Goal: Transaction & Acquisition: Purchase product/service

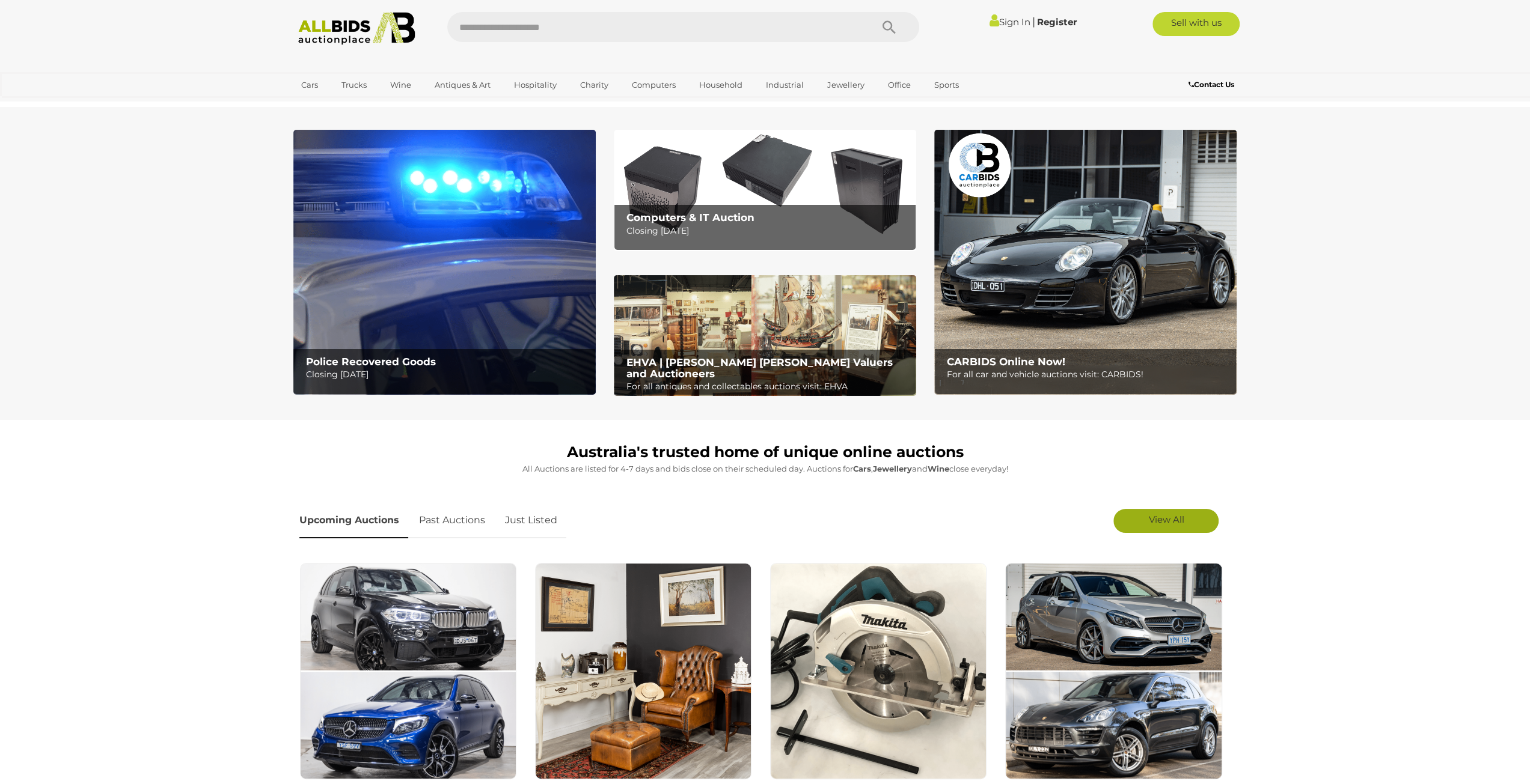
click at [1142, 522] on link "View All" at bounding box center [1166, 521] width 105 height 24
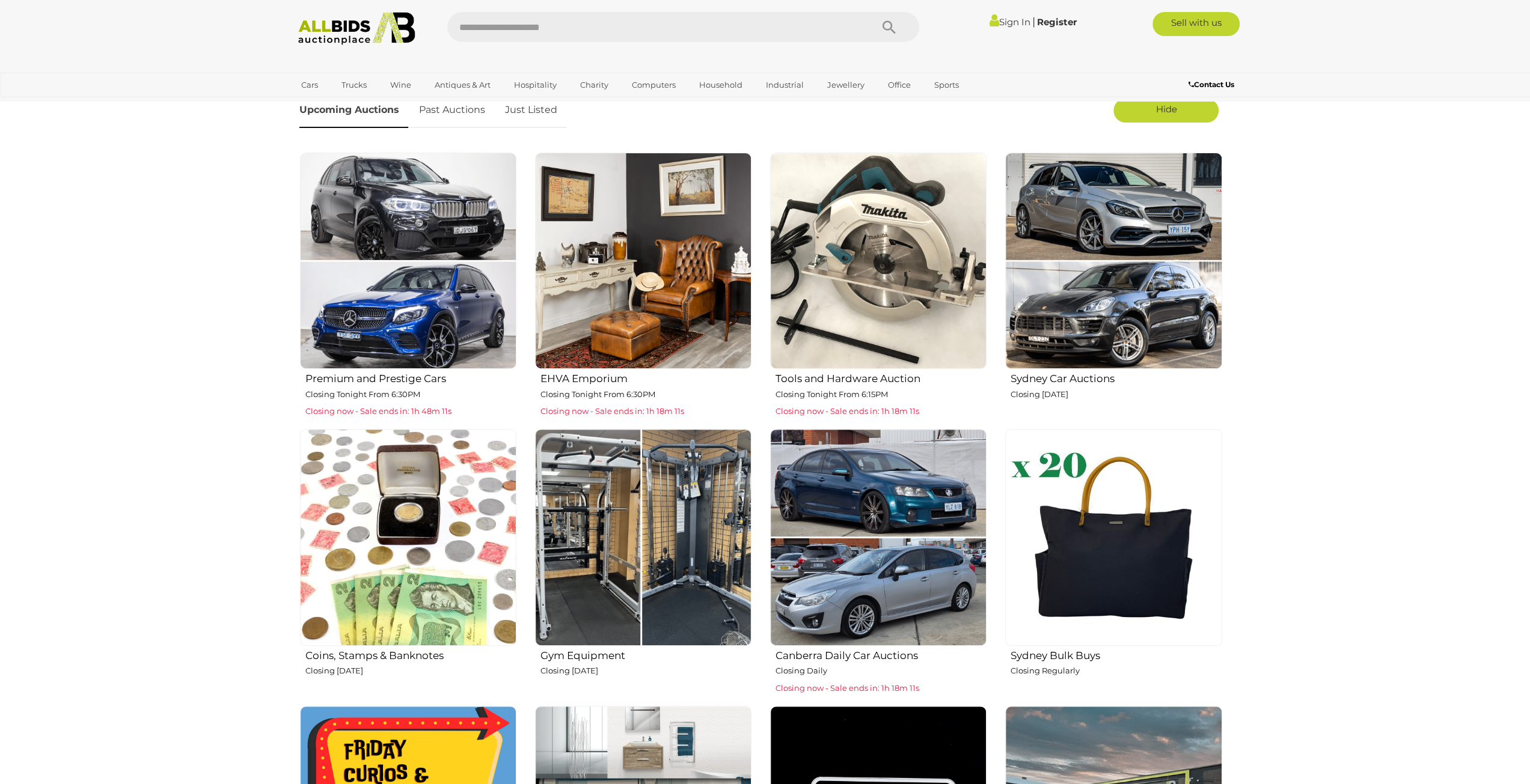
scroll to position [421, 0]
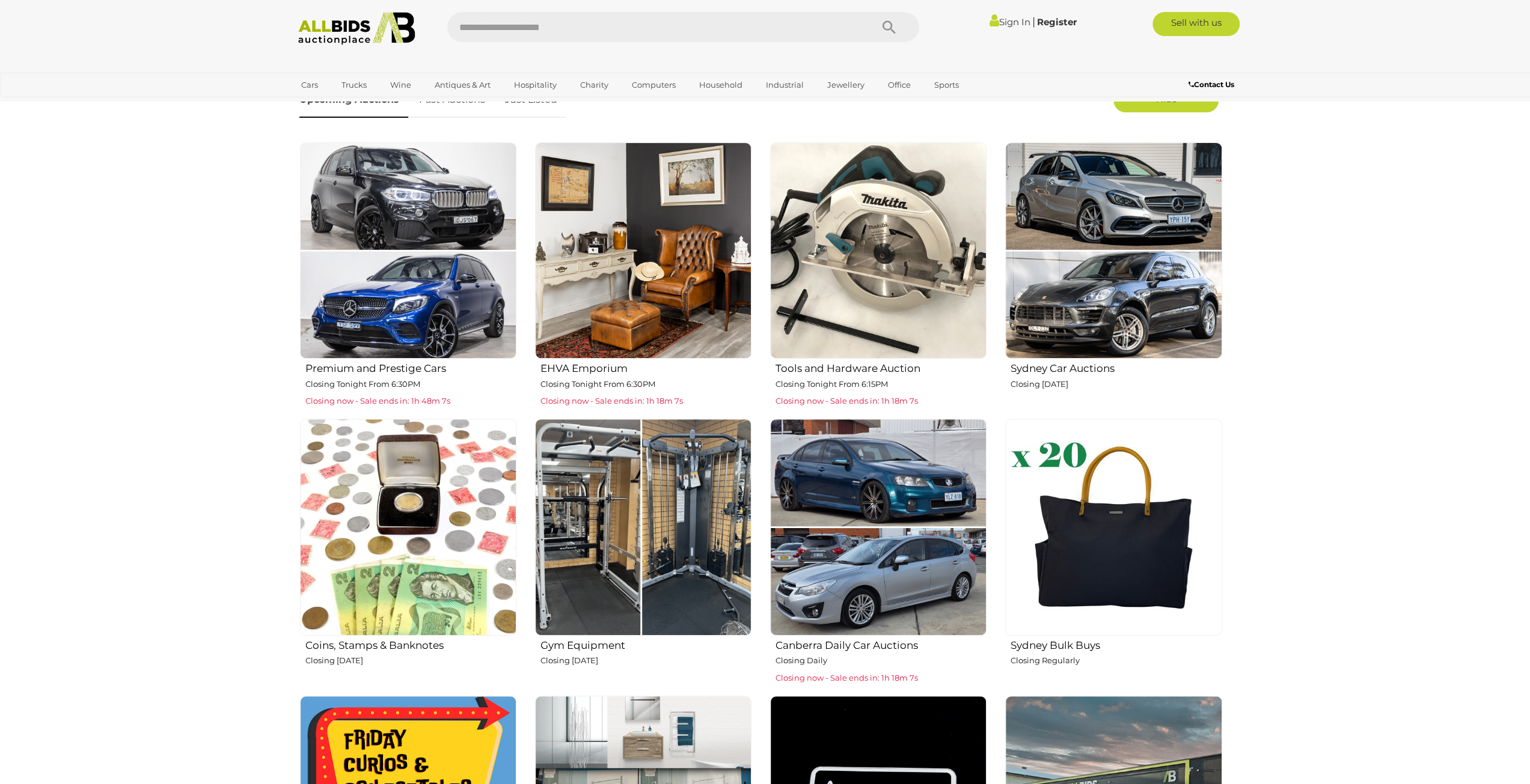
click at [685, 555] on img at bounding box center [644, 527] width 217 height 217
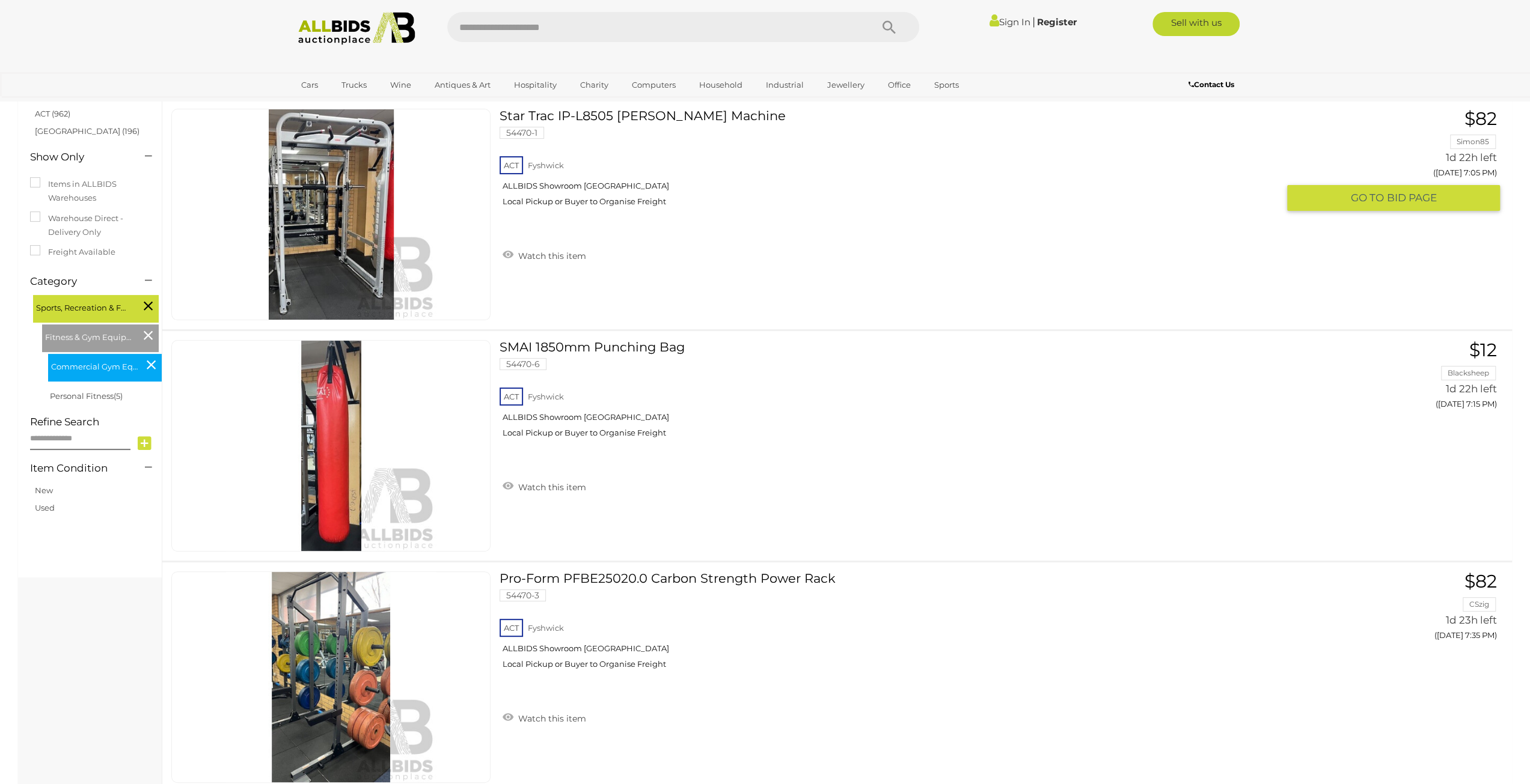
scroll to position [360, 0]
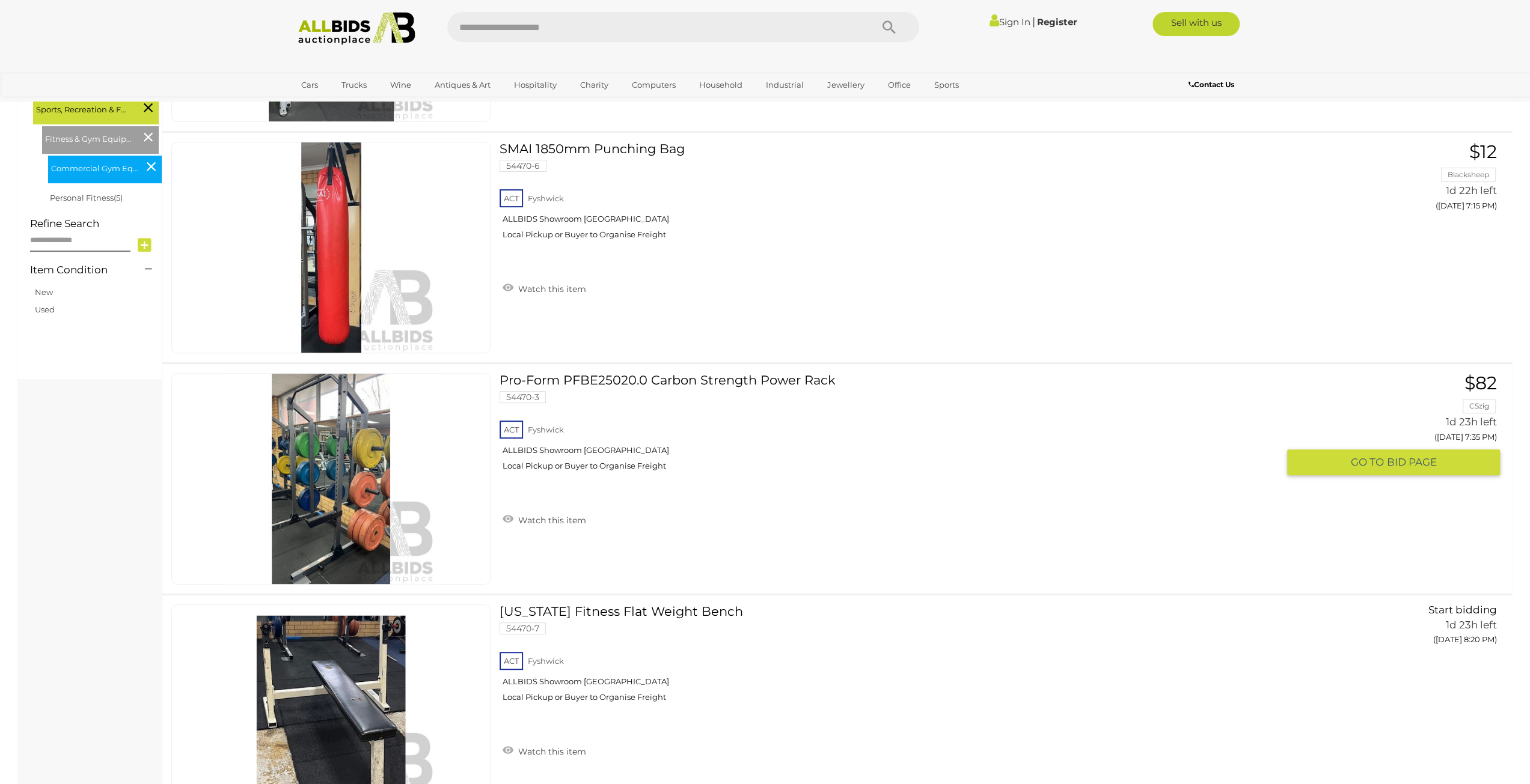
click at [317, 484] on img at bounding box center [331, 479] width 210 height 210
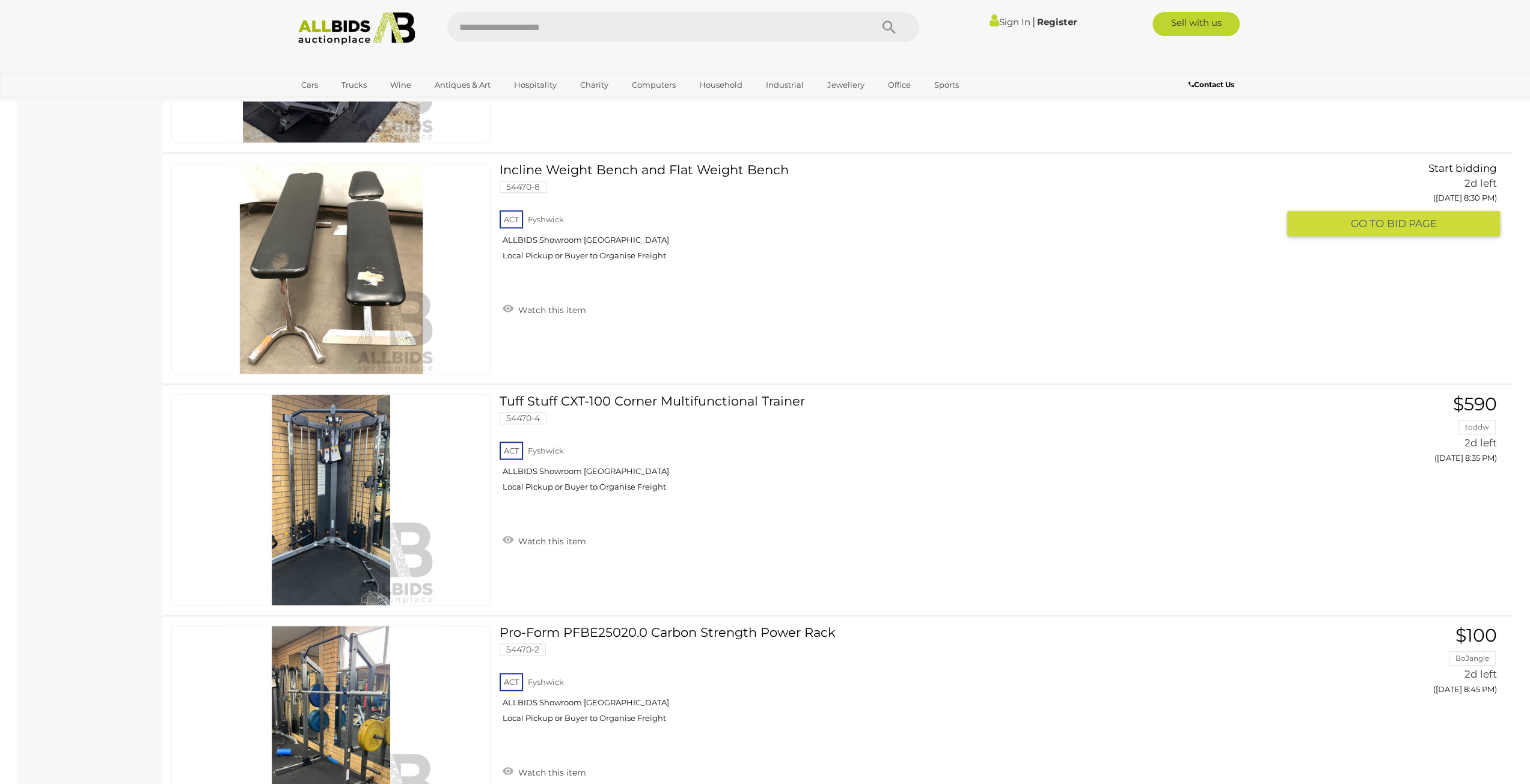
scroll to position [1441, 0]
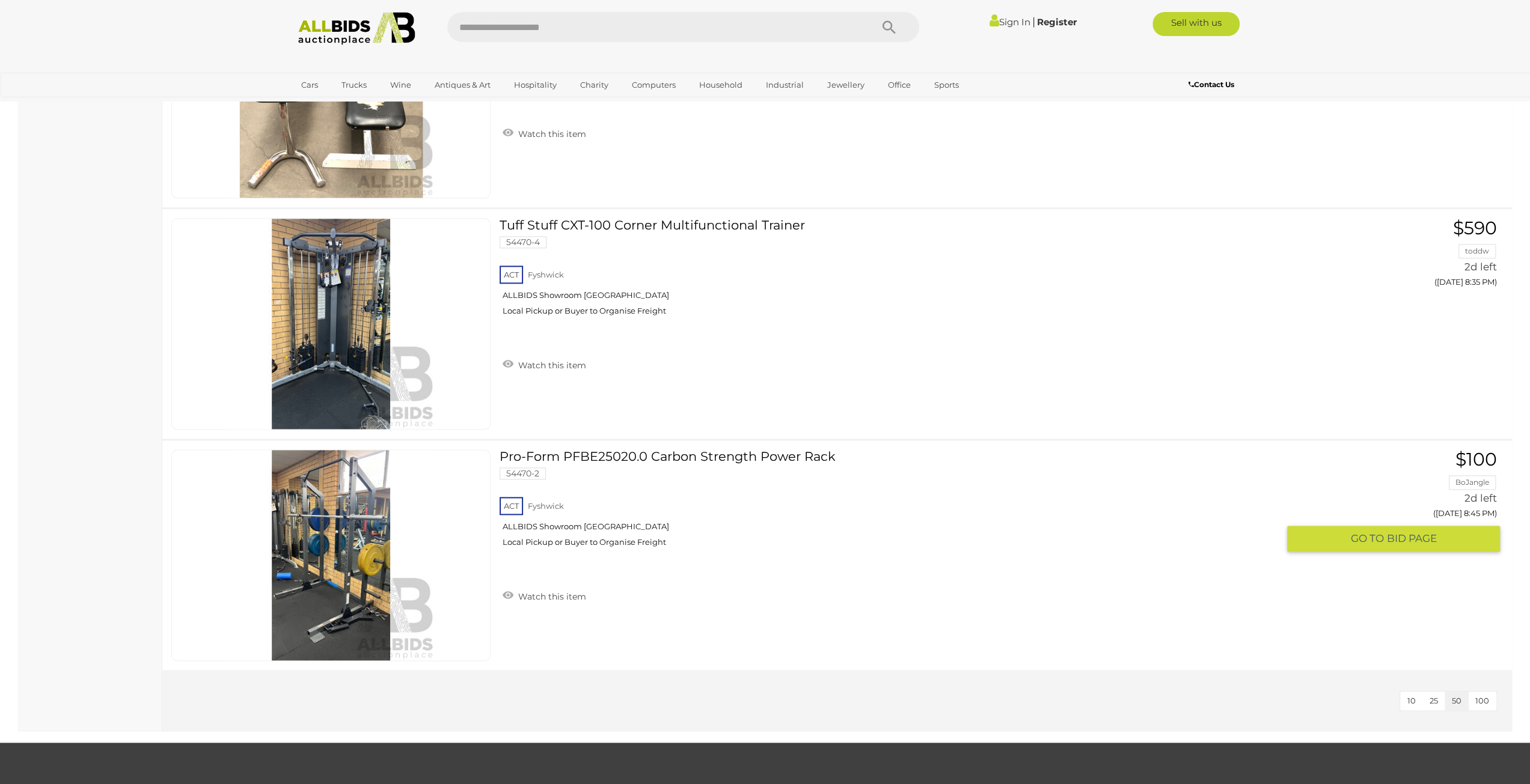
click at [340, 554] on img at bounding box center [331, 555] width 210 height 210
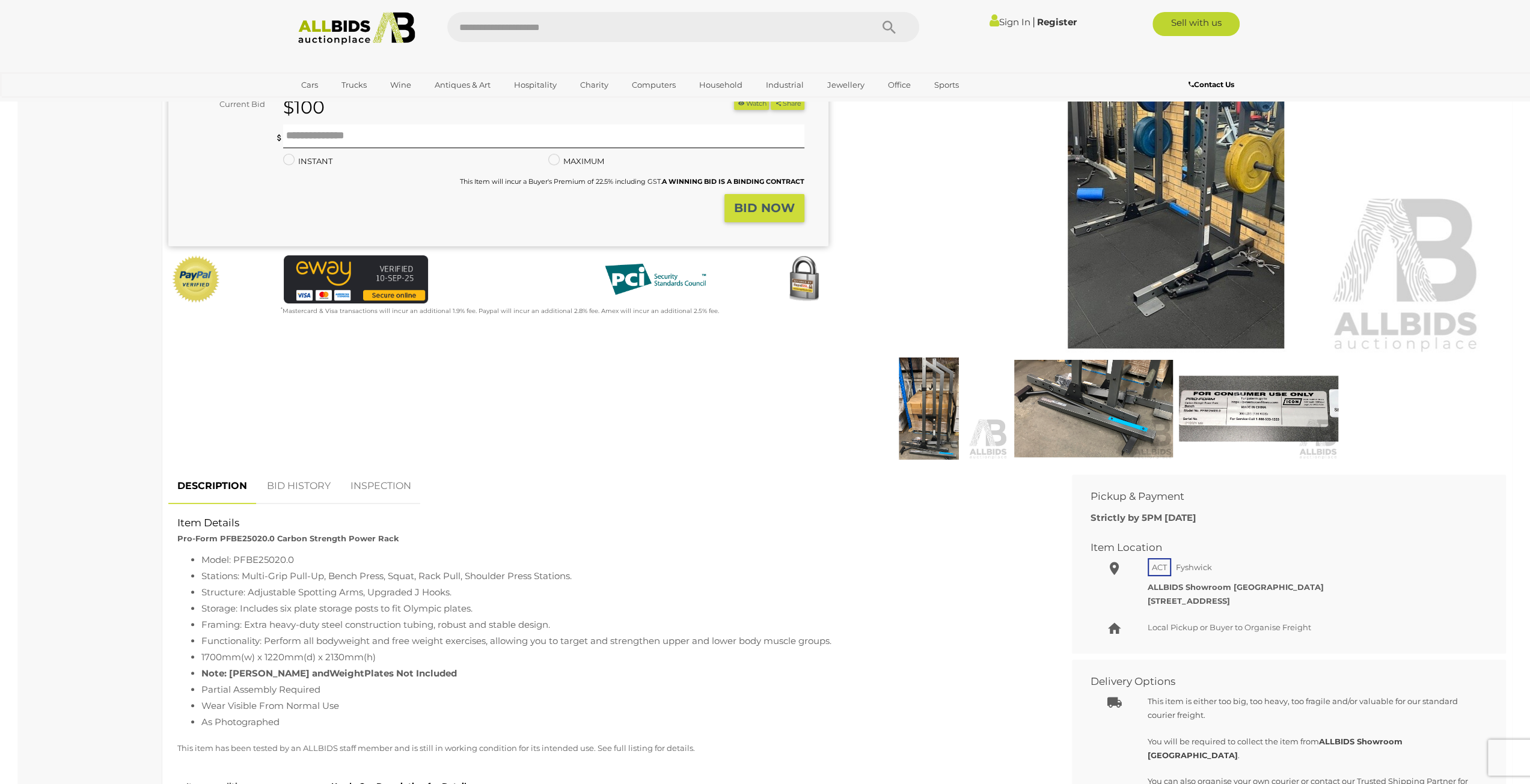
scroll to position [60, 0]
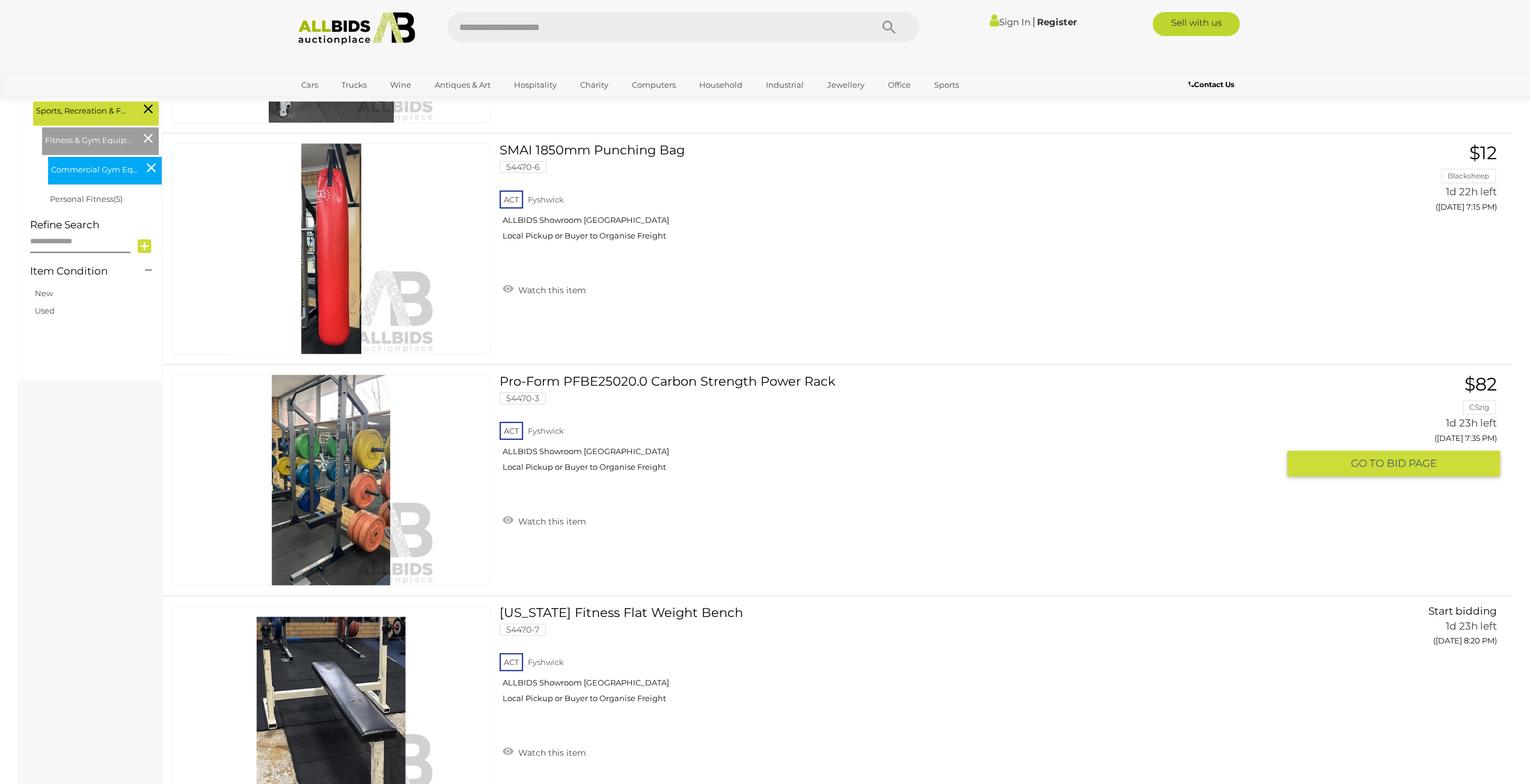
scroll to position [119, 0]
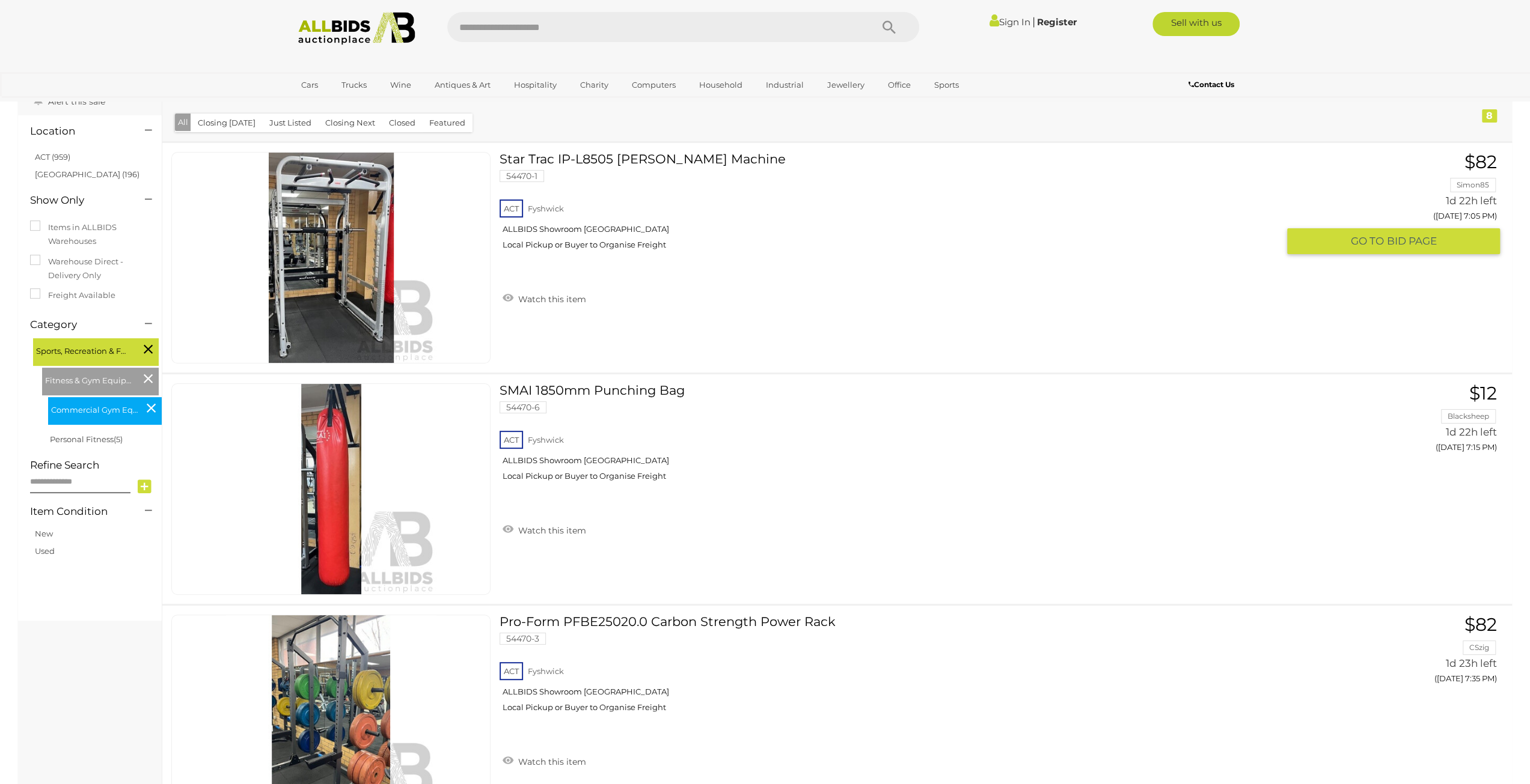
click at [343, 302] on img at bounding box center [331, 257] width 210 height 210
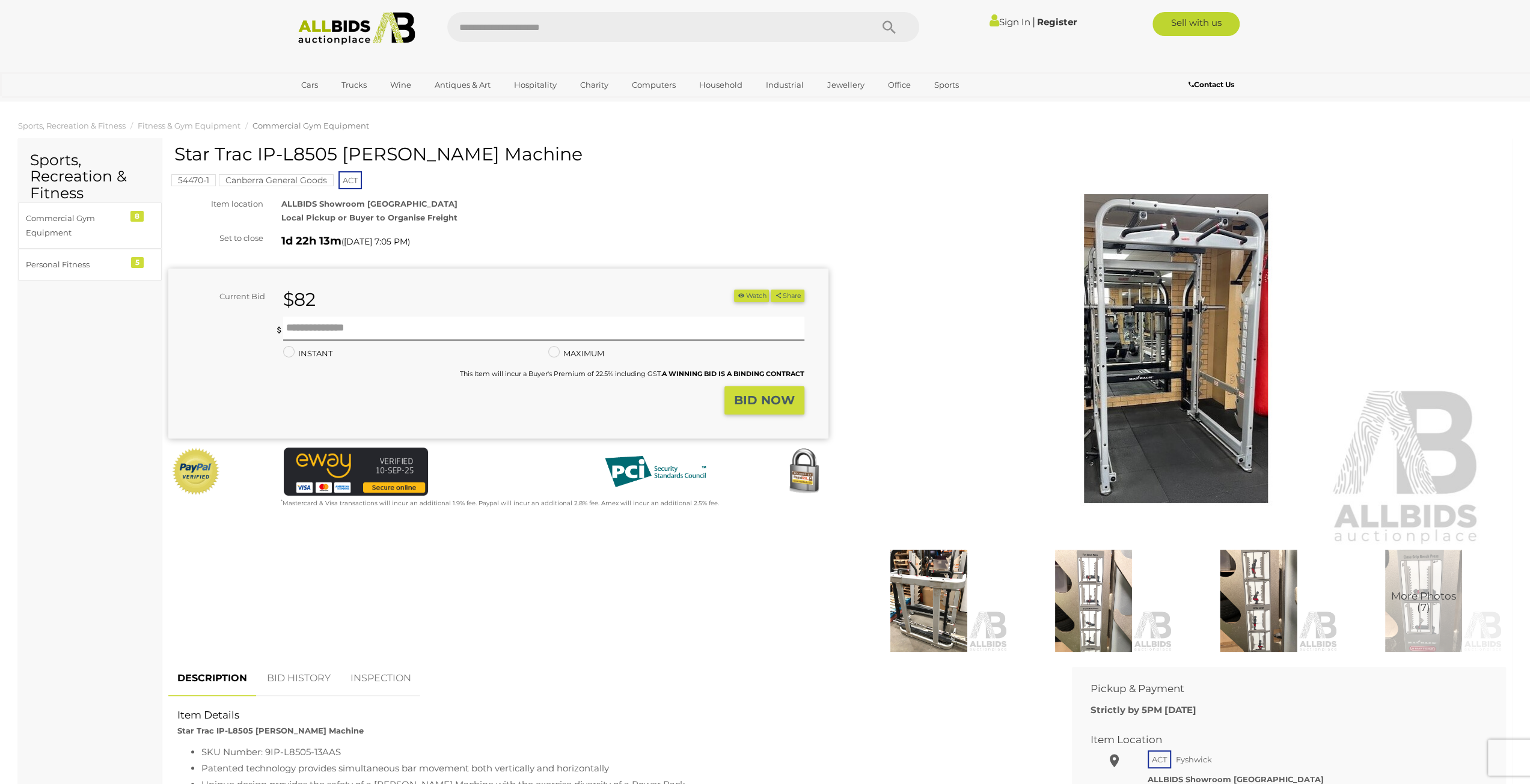
click at [1199, 406] on img at bounding box center [1176, 349] width 616 height 397
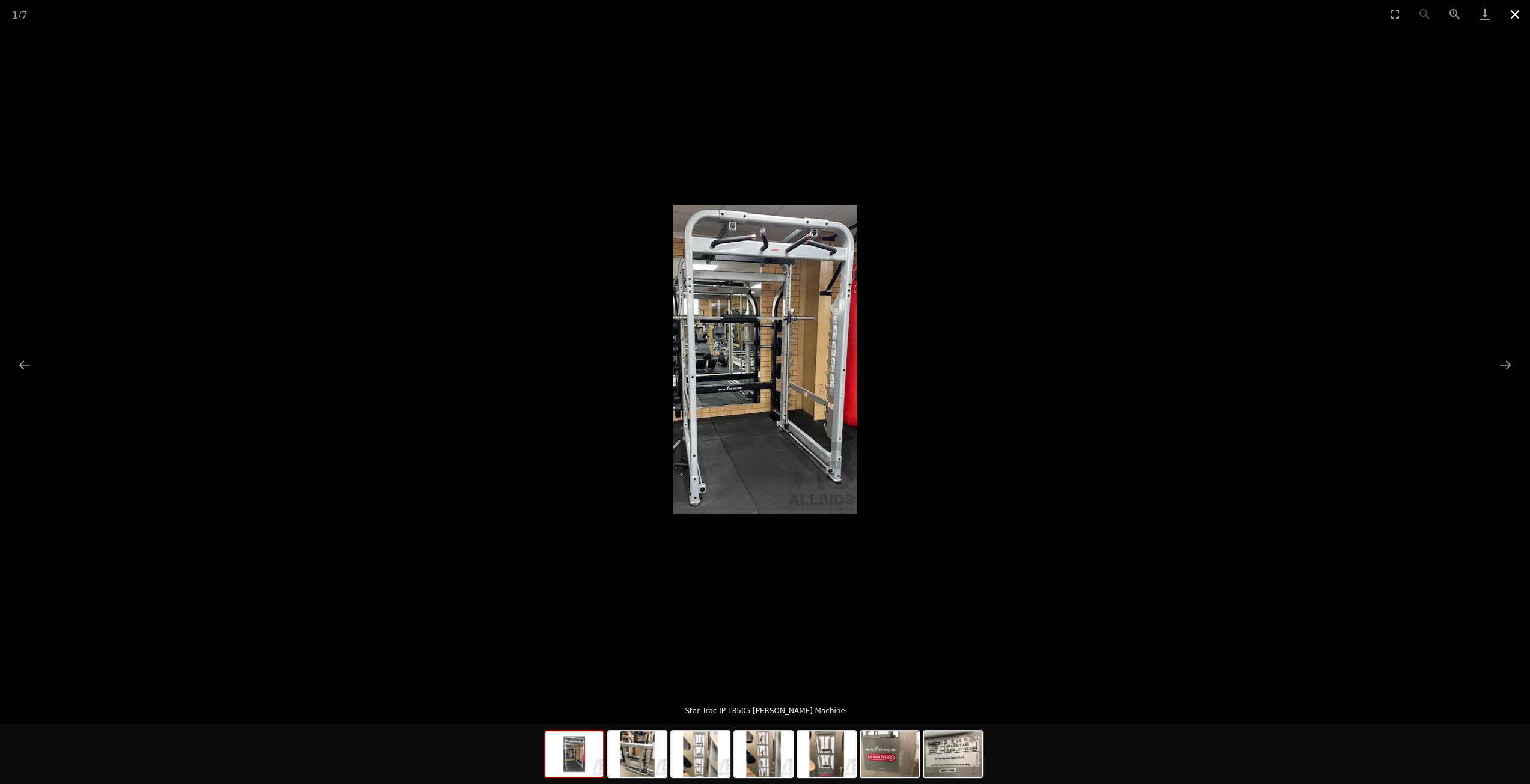
click at [1519, 15] on button "Close gallery" at bounding box center [1516, 14] width 30 height 28
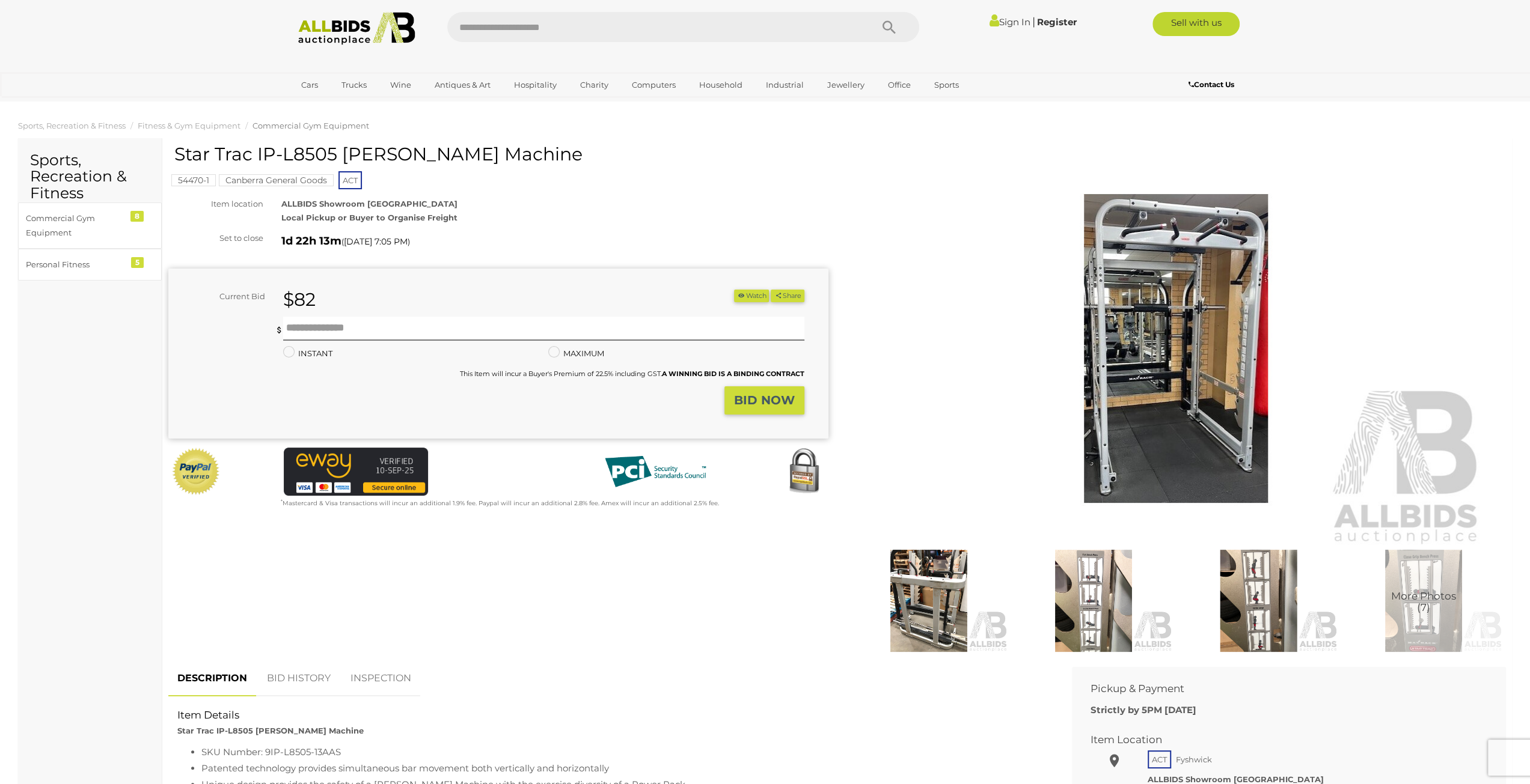
click at [1096, 598] on img at bounding box center [1094, 601] width 159 height 102
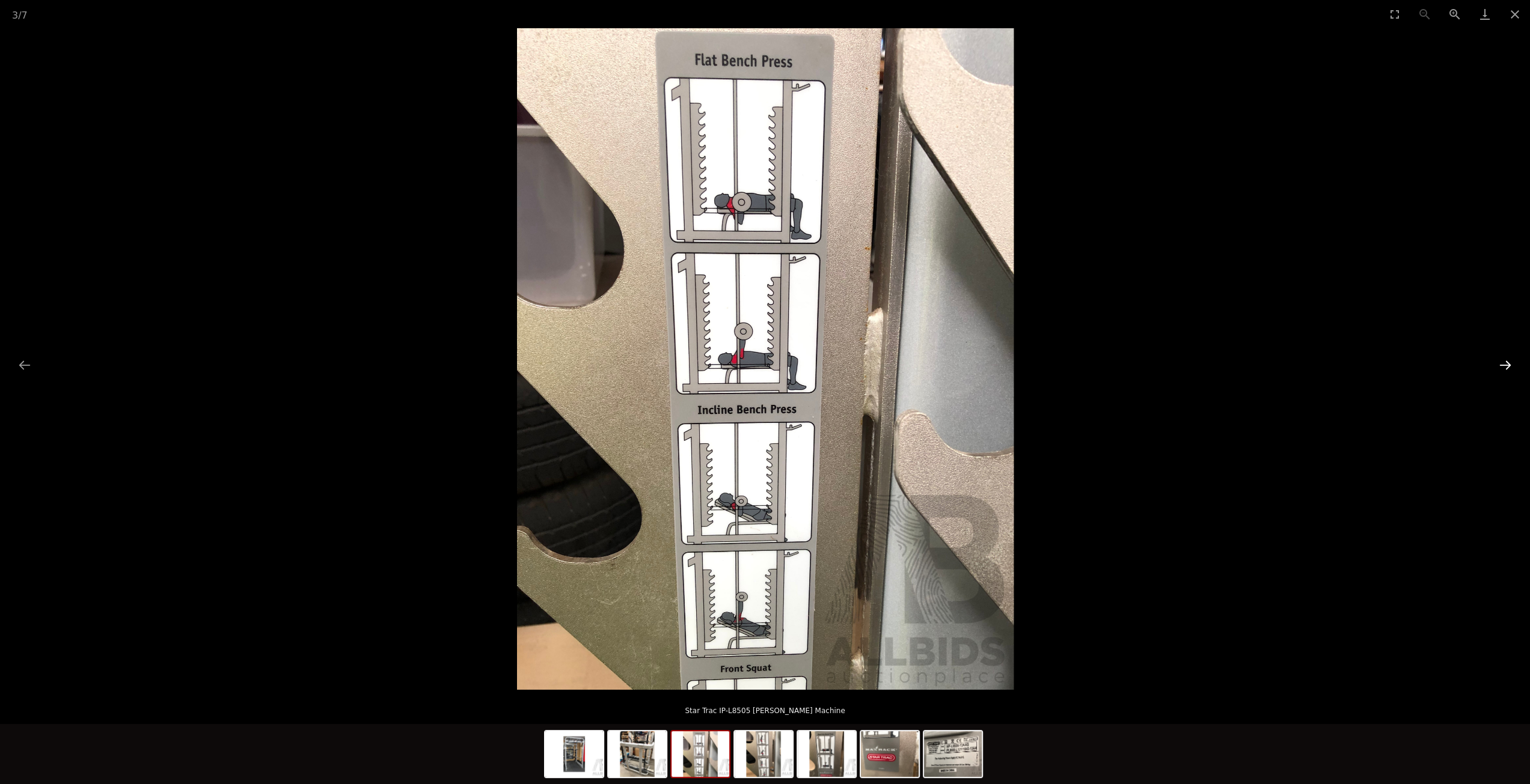
click at [1504, 362] on button "Next slide" at bounding box center [1506, 365] width 25 height 24
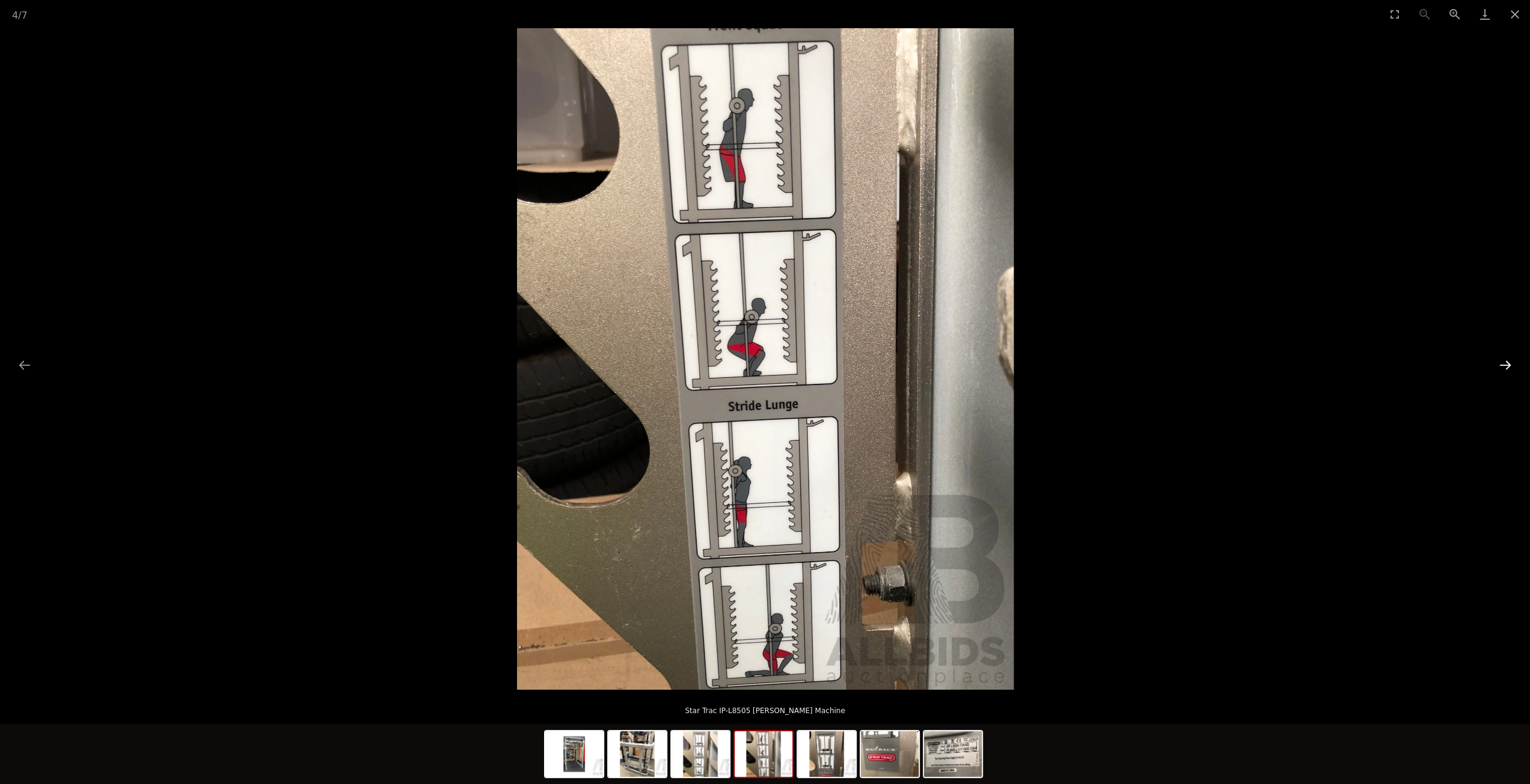
click at [1504, 362] on button "Next slide" at bounding box center [1506, 365] width 25 height 24
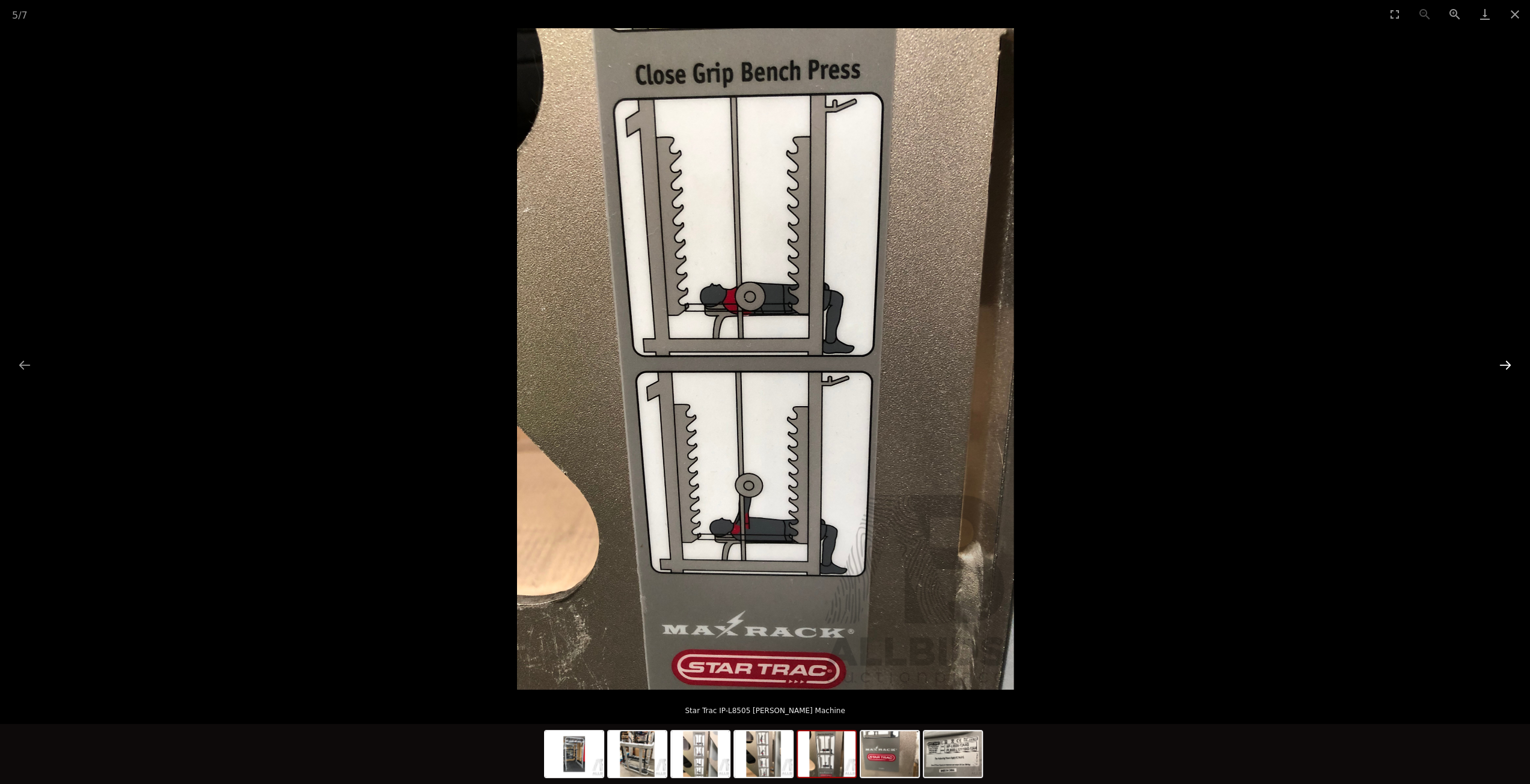
click at [1504, 362] on button "Next slide" at bounding box center [1506, 365] width 25 height 24
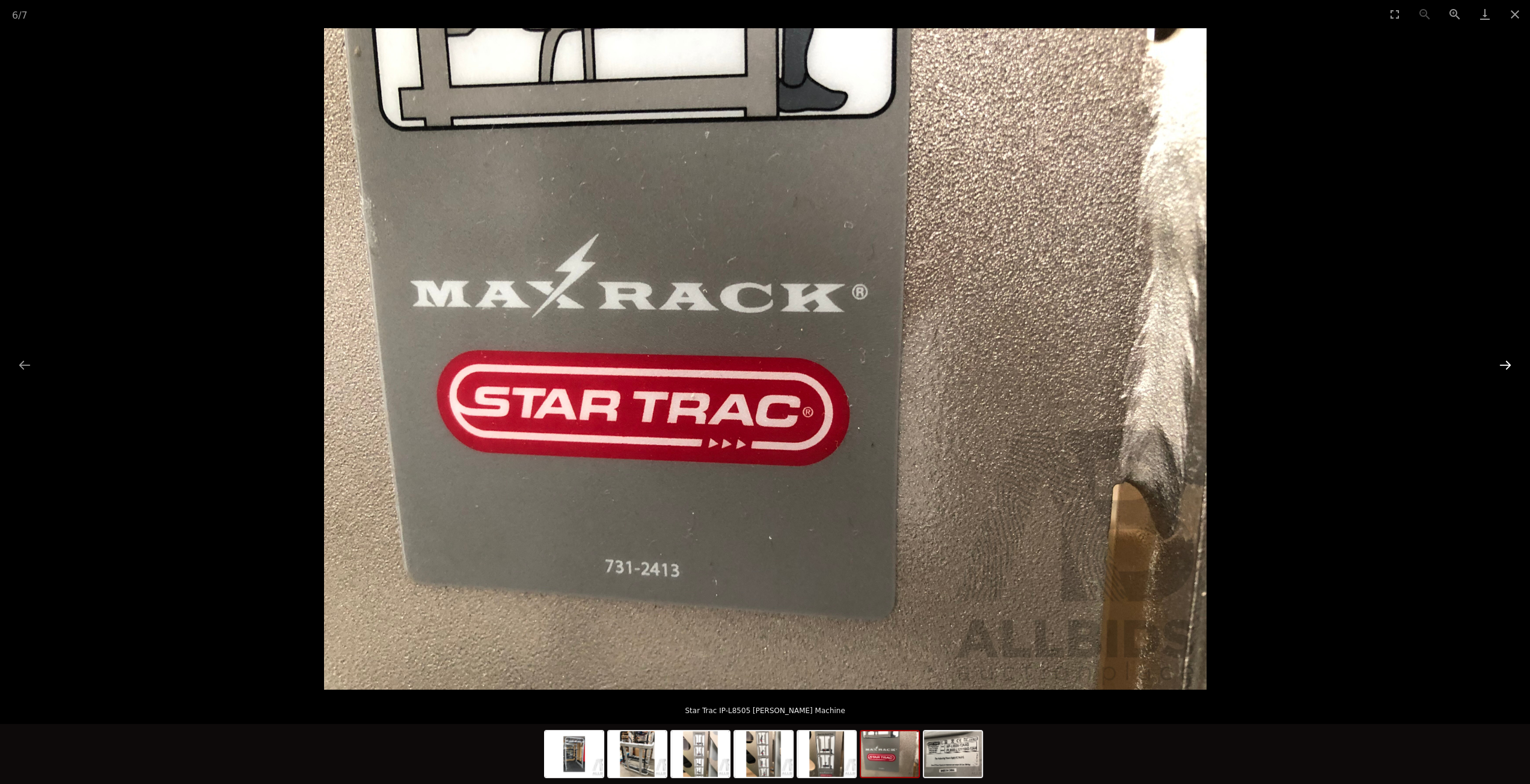
click at [1504, 362] on button "Next slide" at bounding box center [1506, 365] width 25 height 24
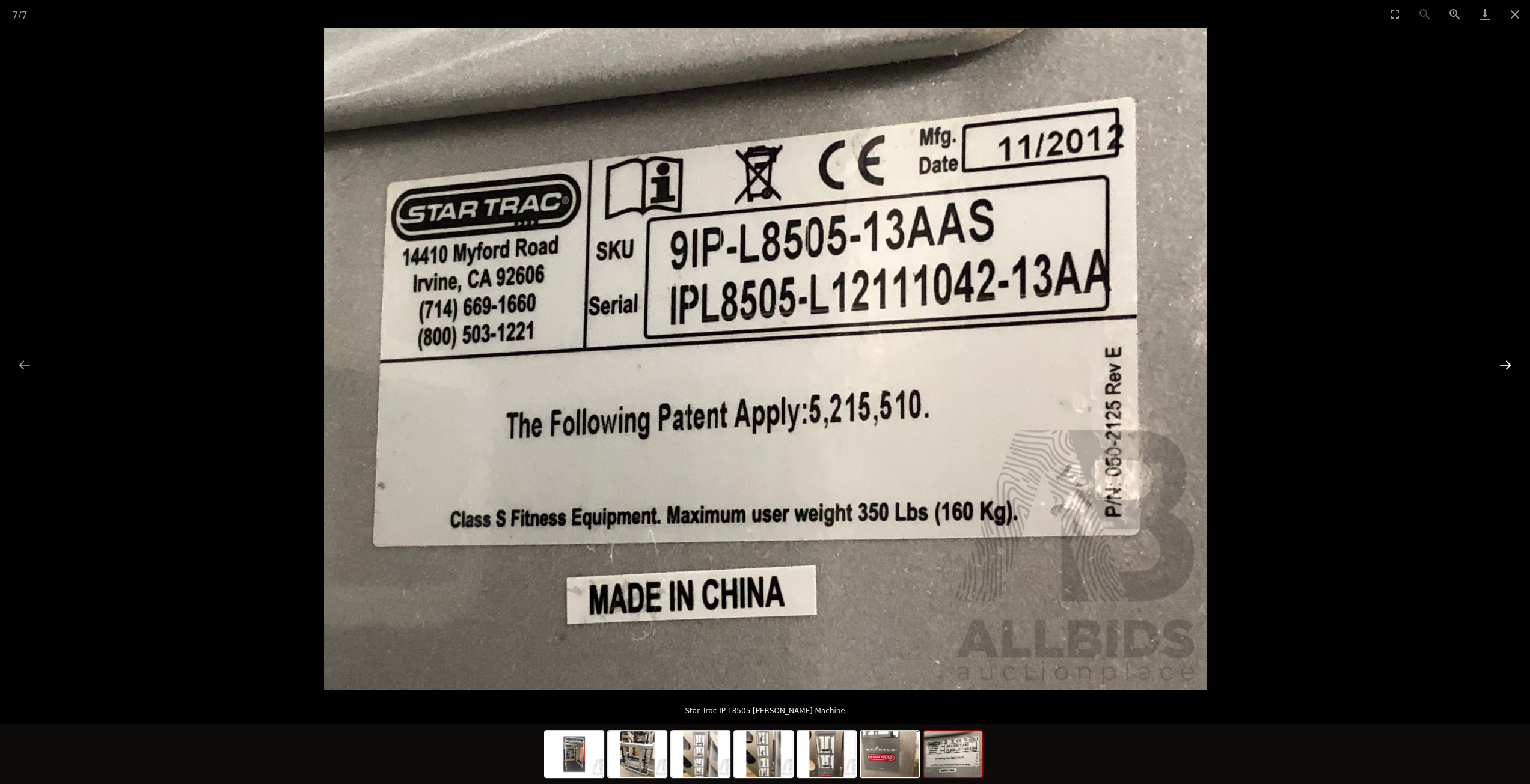
click at [1504, 362] on button "Next slide" at bounding box center [1506, 365] width 25 height 24
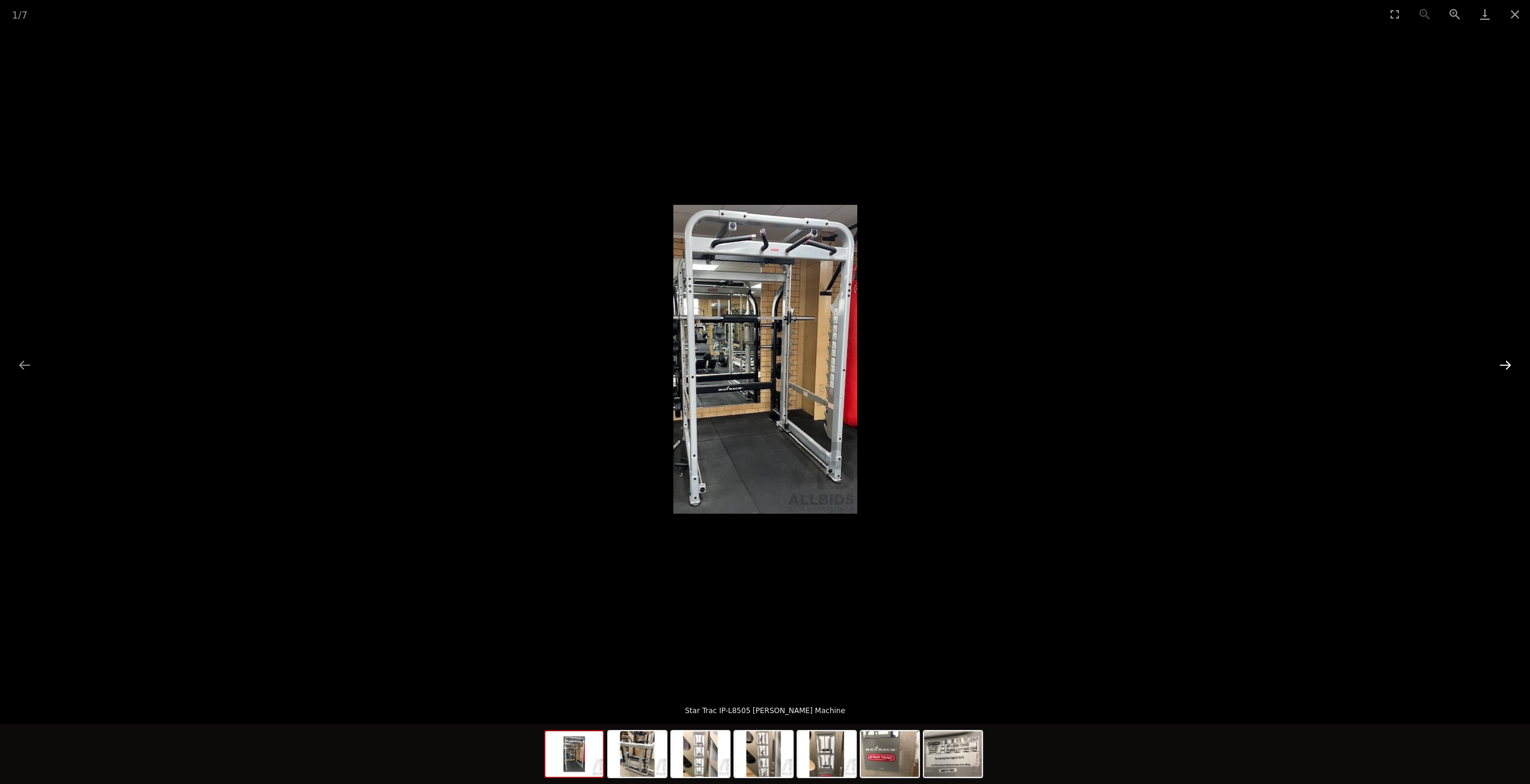
click at [1504, 362] on button "Next slide" at bounding box center [1506, 365] width 25 height 24
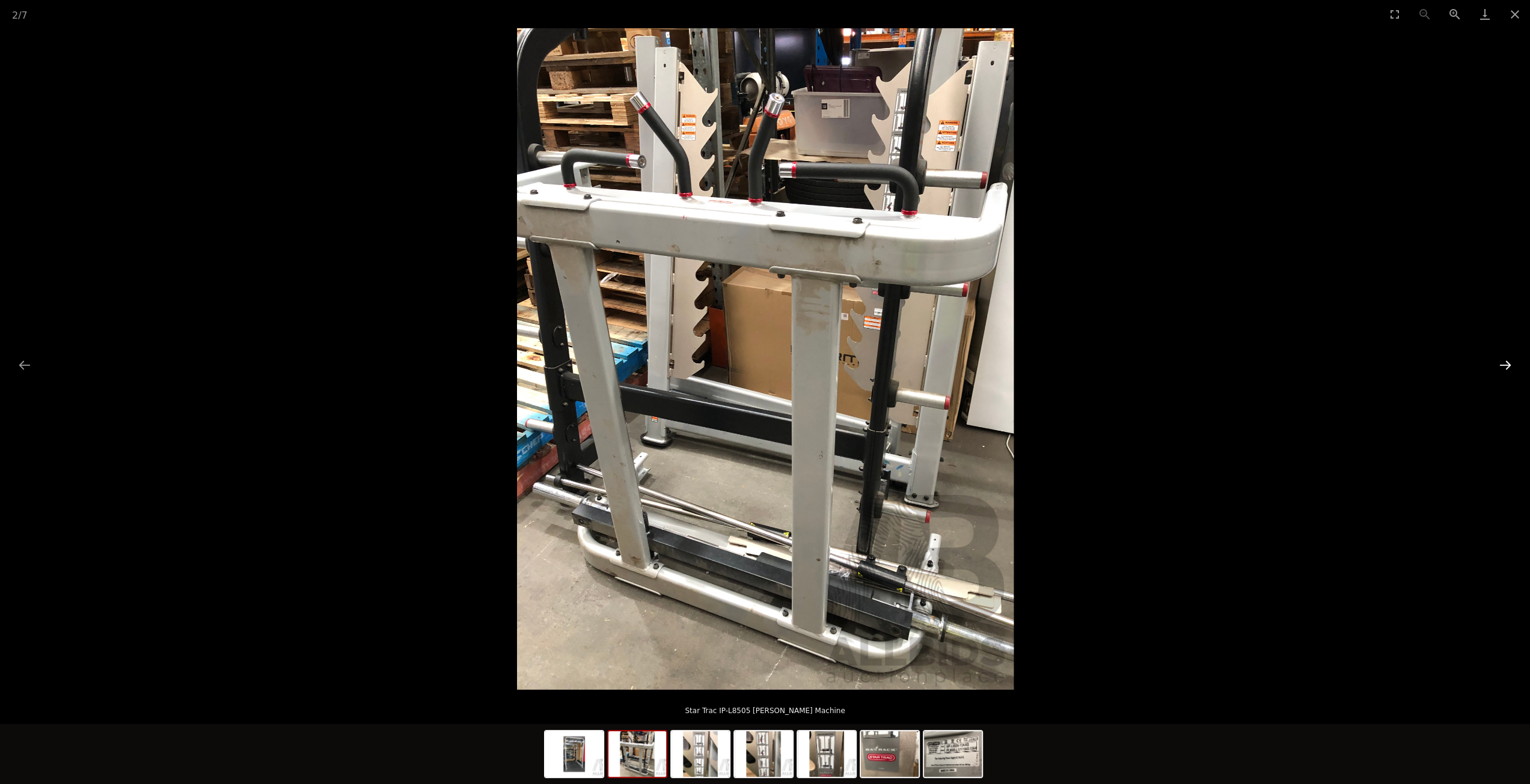
click at [1503, 364] on button "Next slide" at bounding box center [1506, 365] width 25 height 24
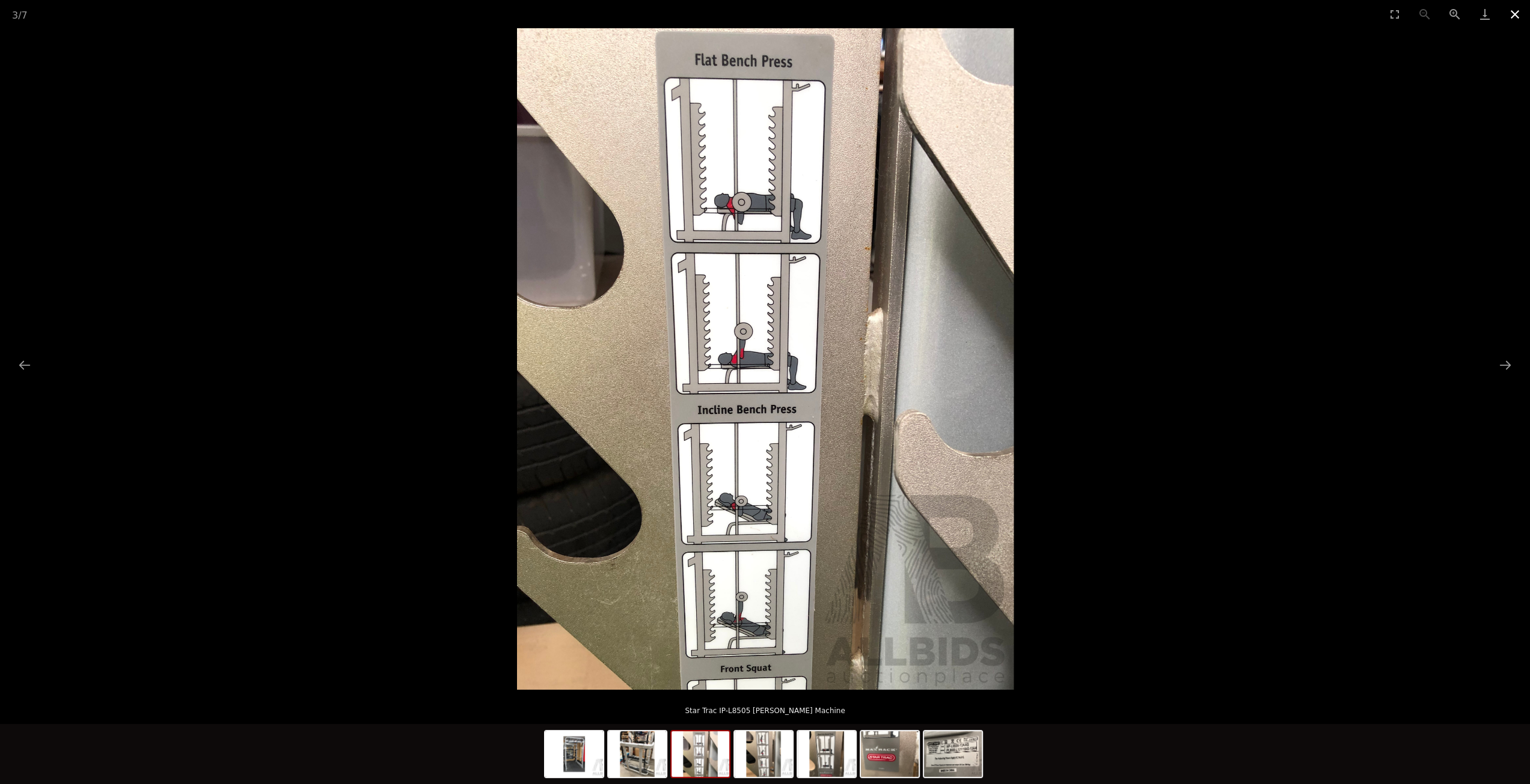
click at [1515, 16] on button "Close gallery" at bounding box center [1516, 14] width 30 height 28
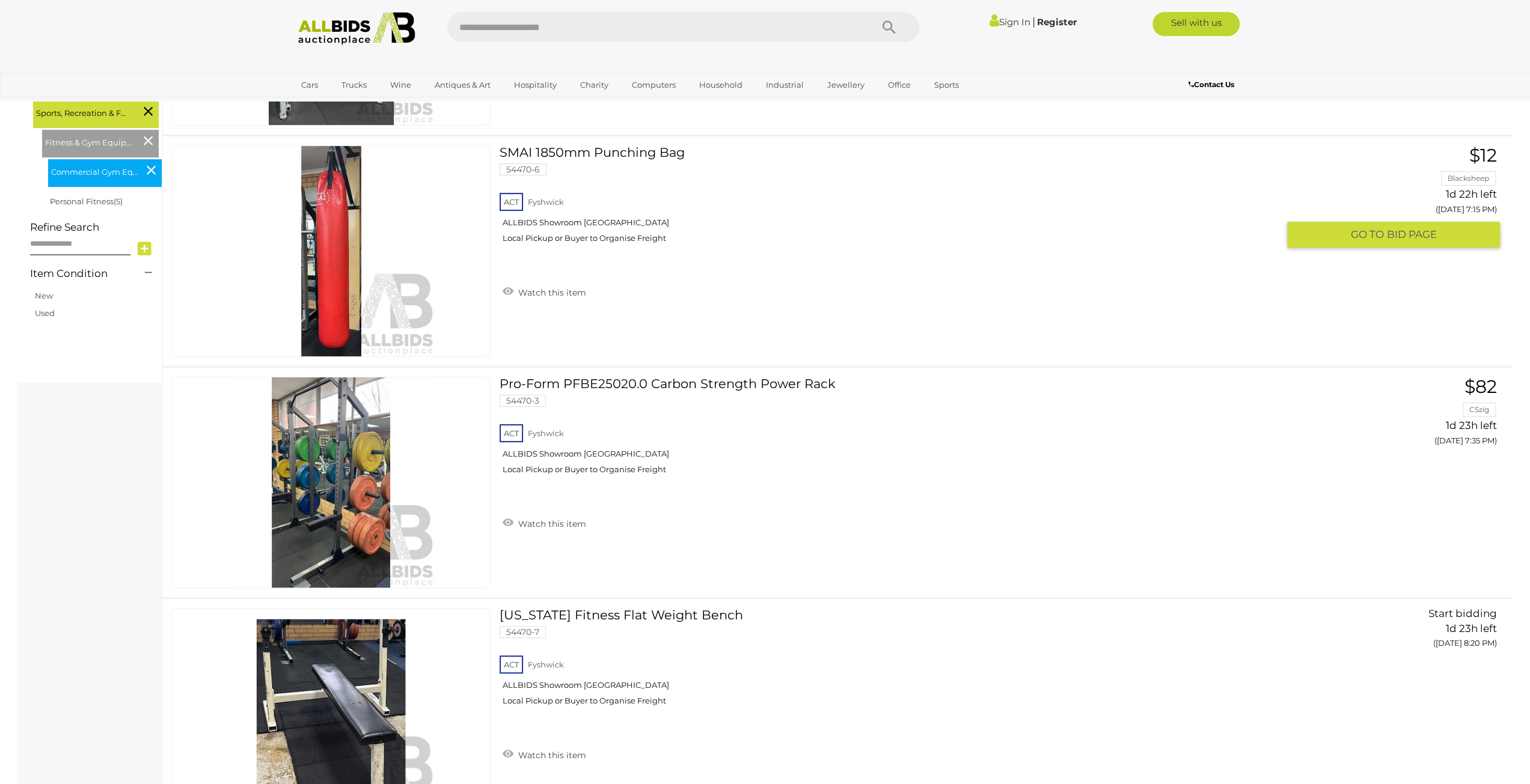
scroll to position [379, 0]
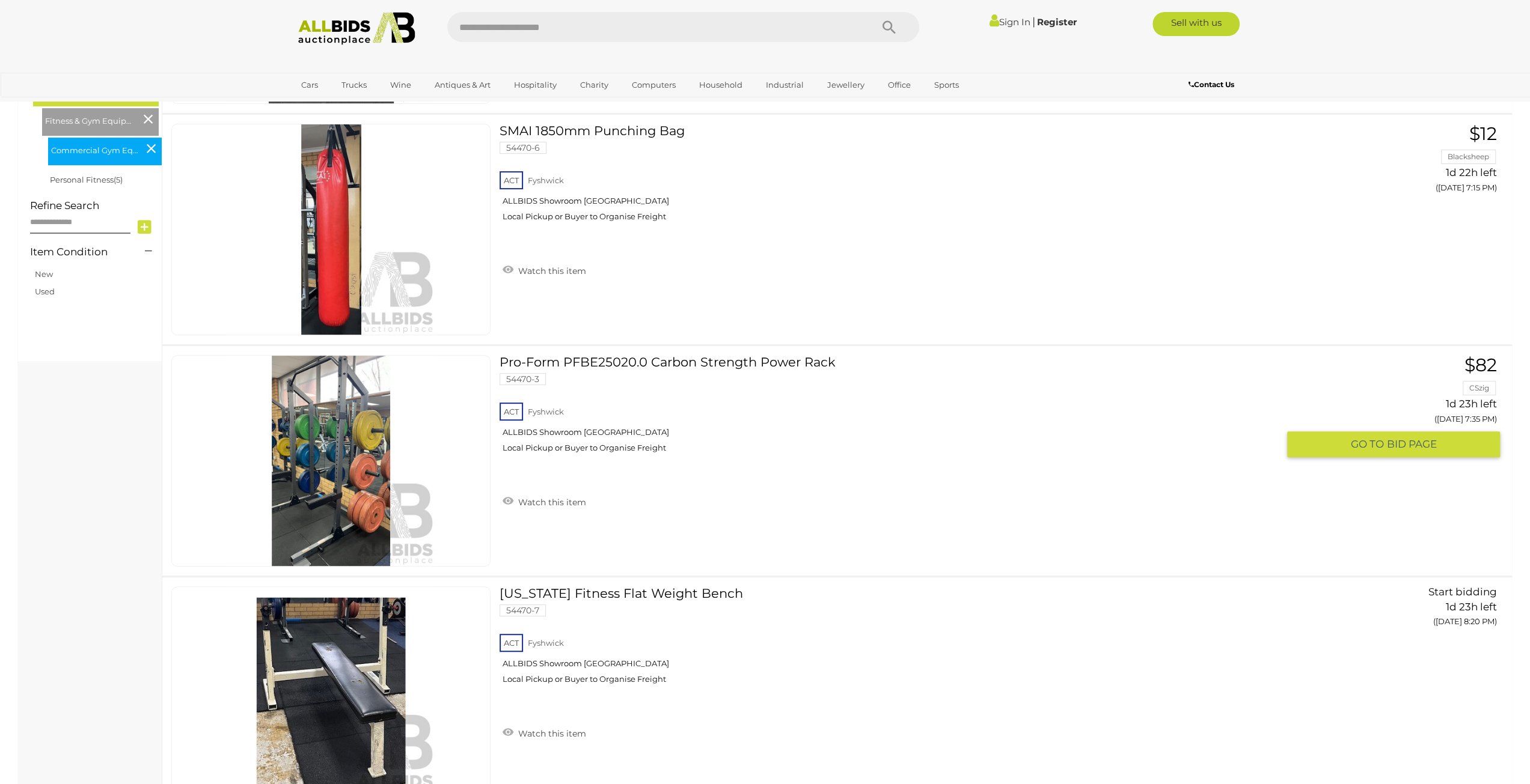
click at [344, 458] on img at bounding box center [331, 461] width 210 height 210
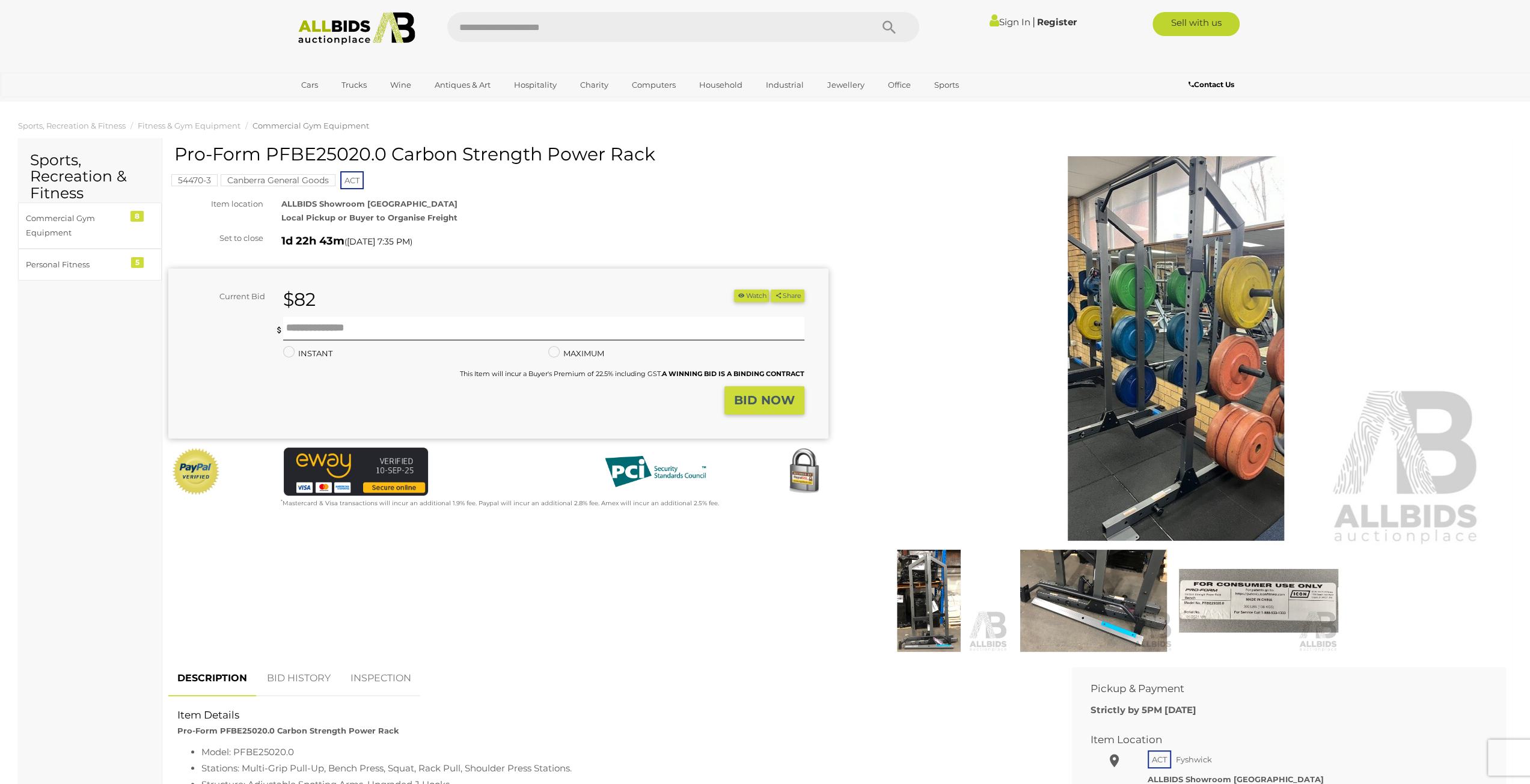
click at [939, 609] on img at bounding box center [929, 601] width 159 height 102
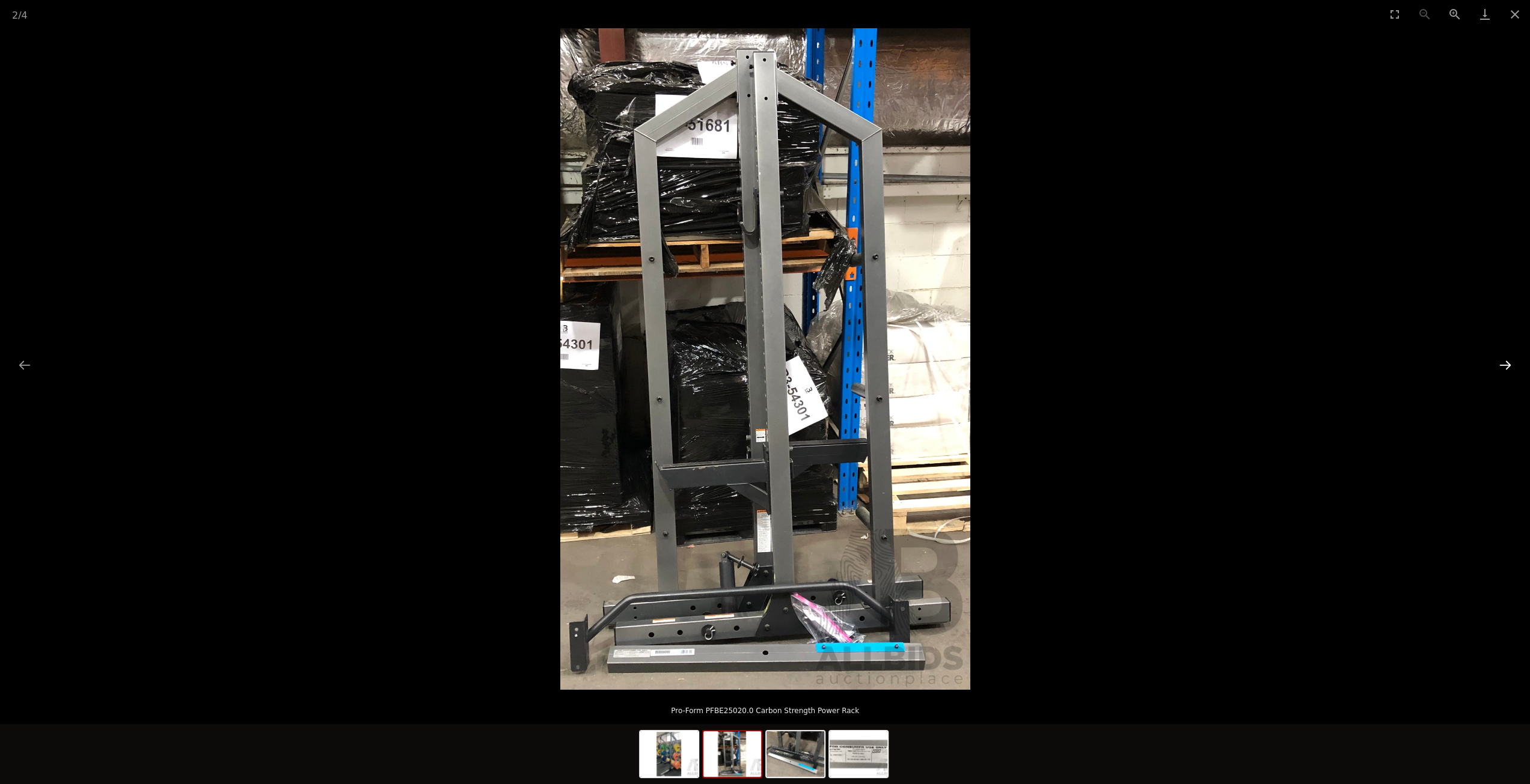
click at [1508, 366] on button "Next slide" at bounding box center [1506, 365] width 25 height 24
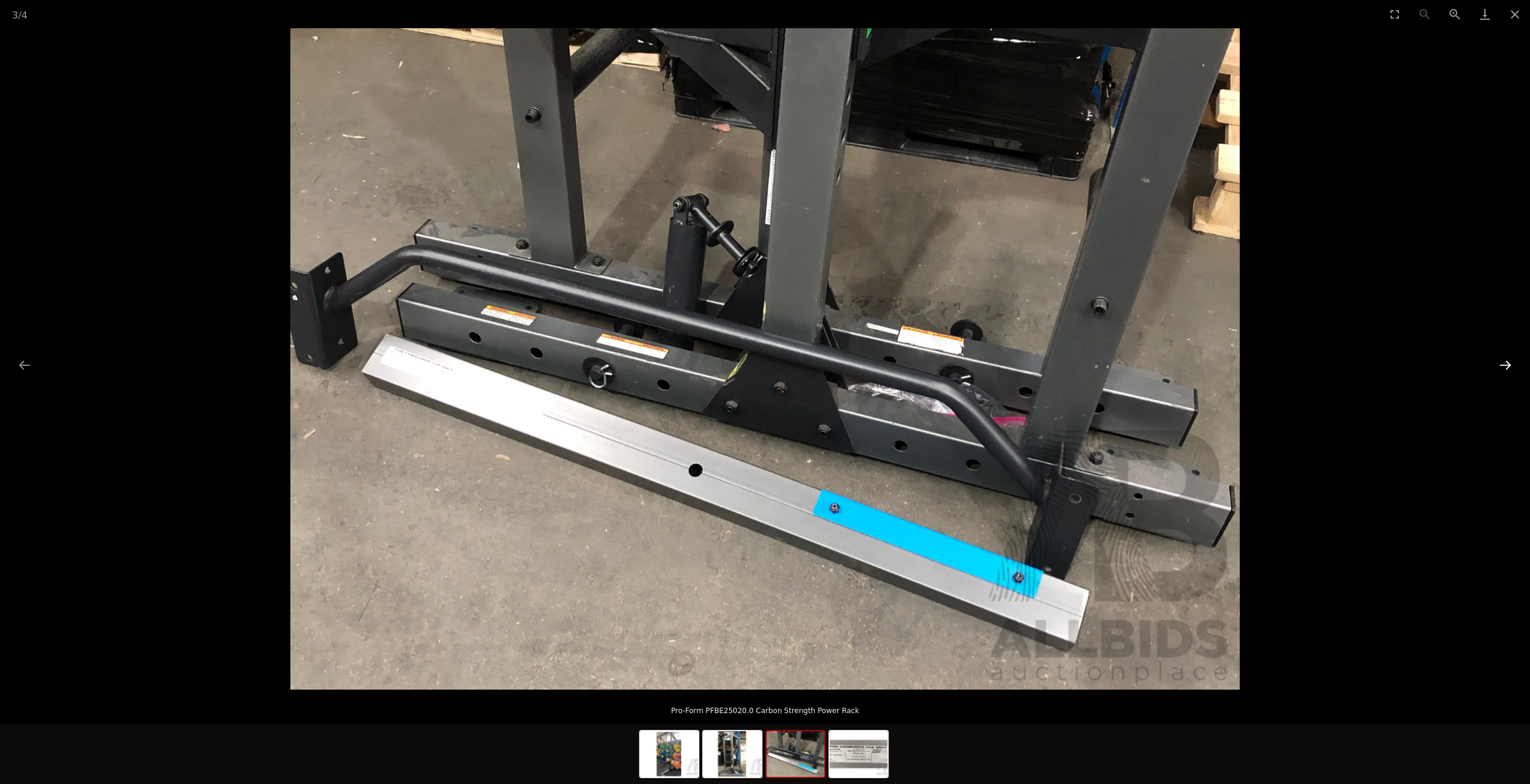
click at [1508, 362] on button "Next slide" at bounding box center [1506, 365] width 25 height 24
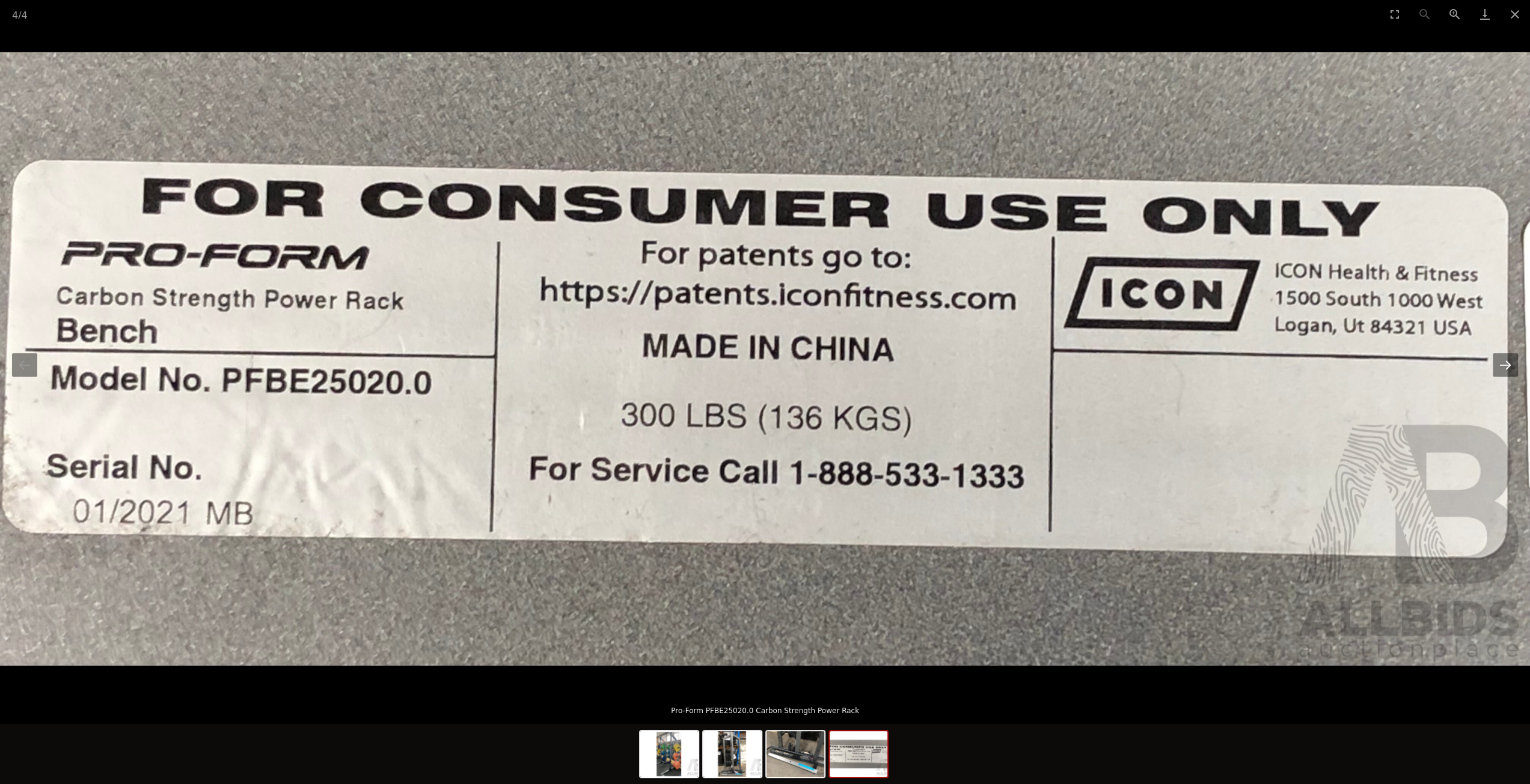
click at [1506, 362] on button "Next slide" at bounding box center [1506, 365] width 25 height 24
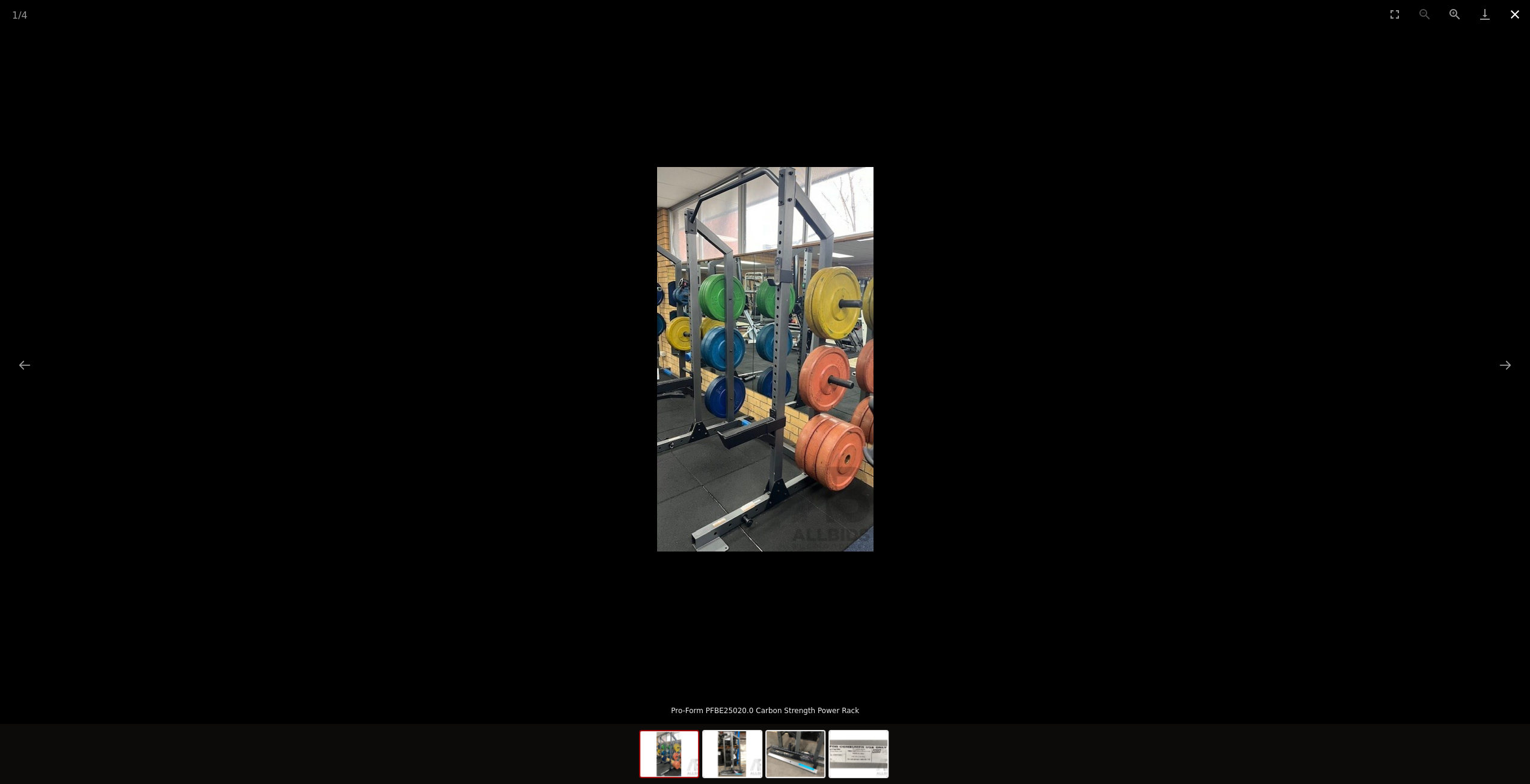
click at [1517, 18] on button "Close gallery" at bounding box center [1516, 14] width 30 height 28
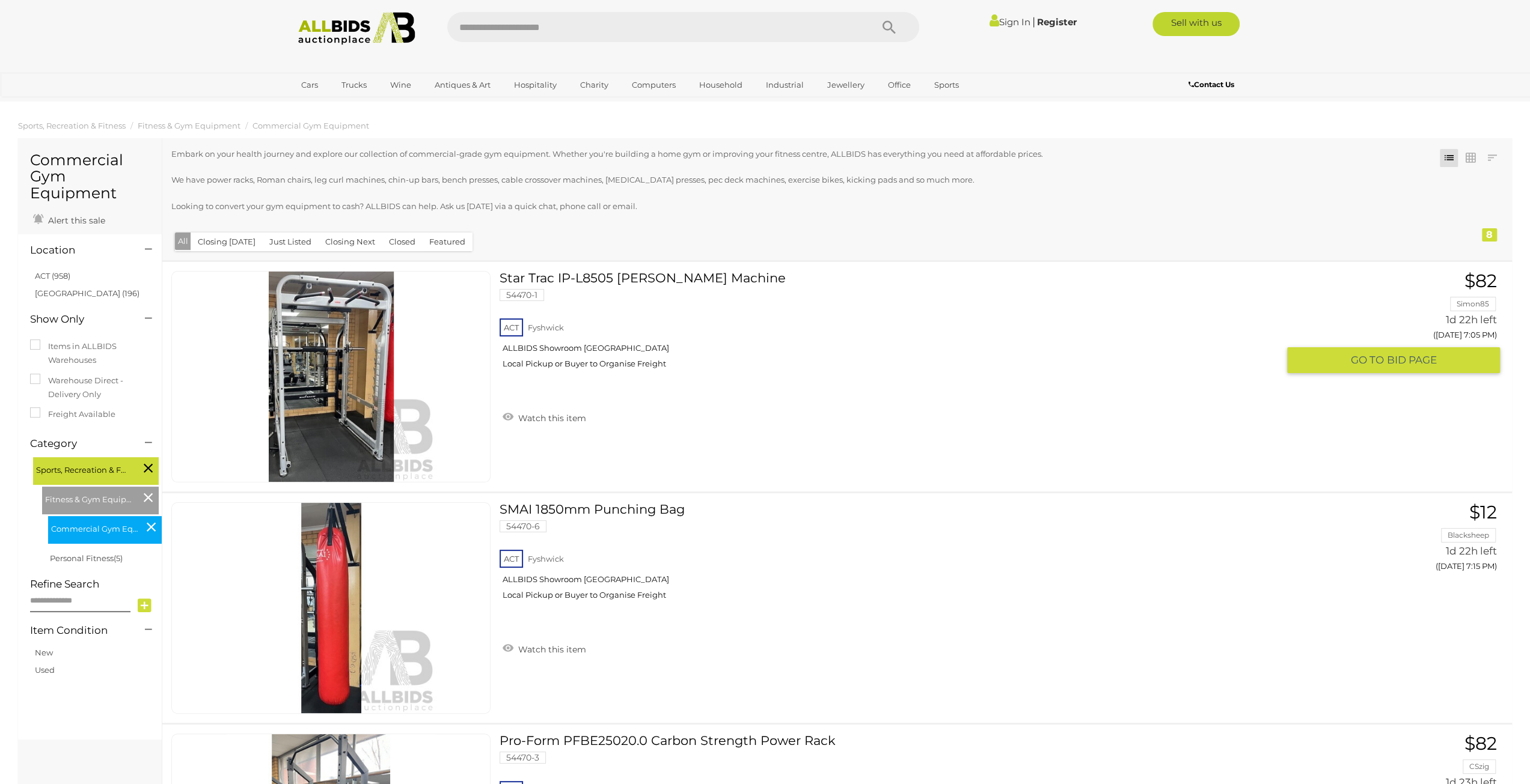
click at [342, 349] on link at bounding box center [331, 377] width 319 height 211
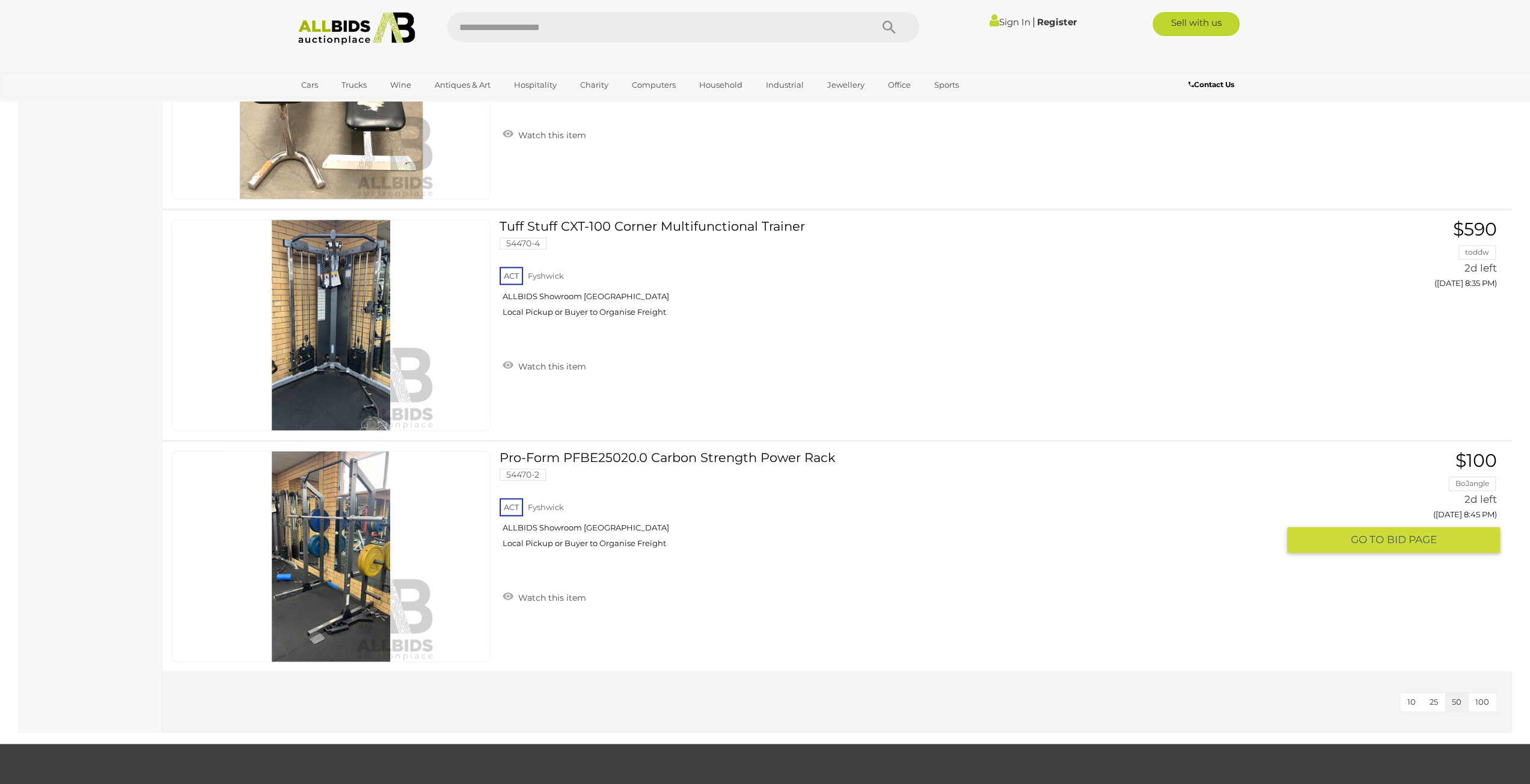
scroll to position [1460, 0]
